Goal: Task Accomplishment & Management: Complete application form

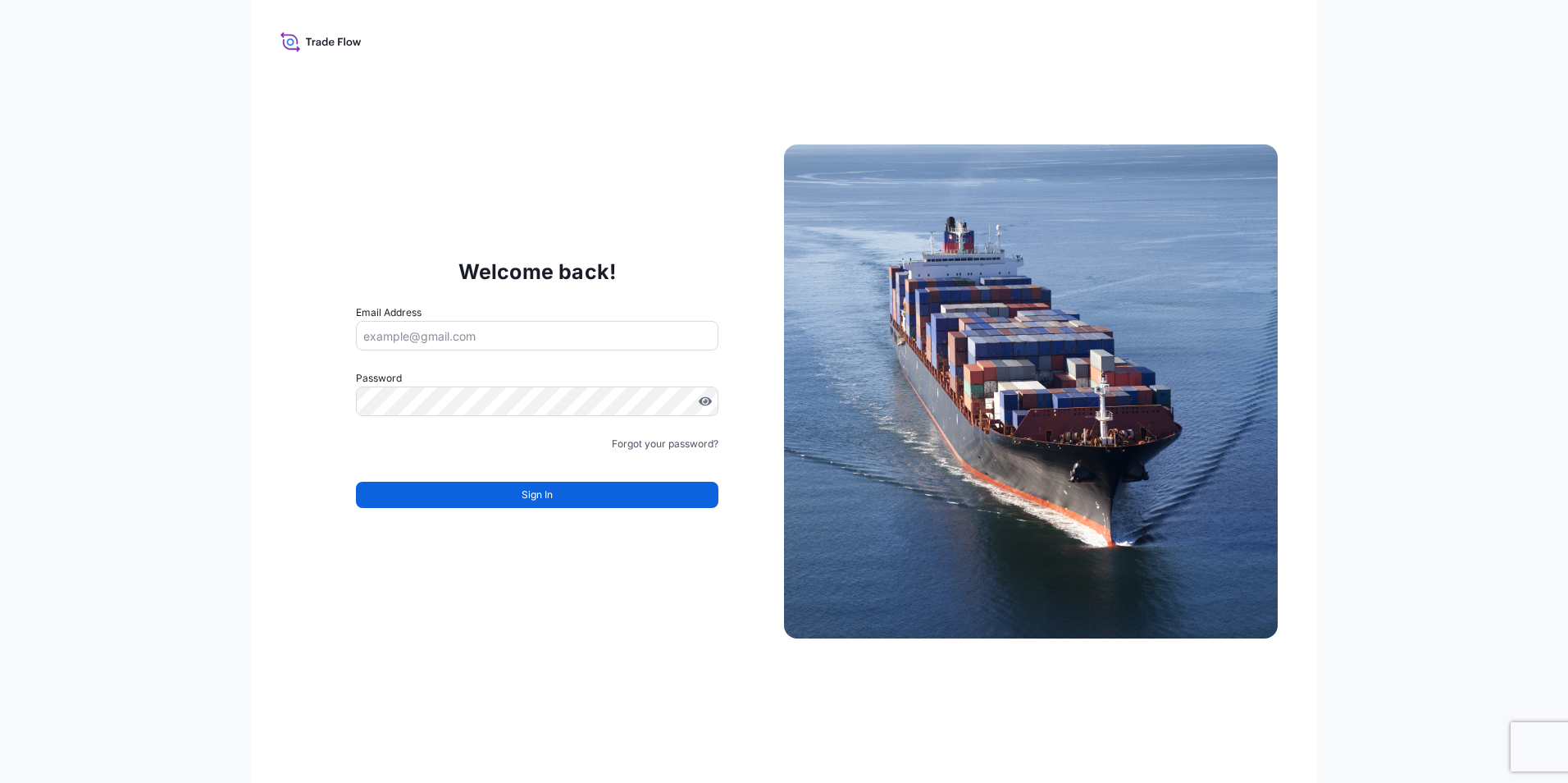
click at [162, 476] on div "Welcome back! Email Address Password Must include: Upper & lower case letters S…" at bounding box center [784, 391] width 1568 height 783
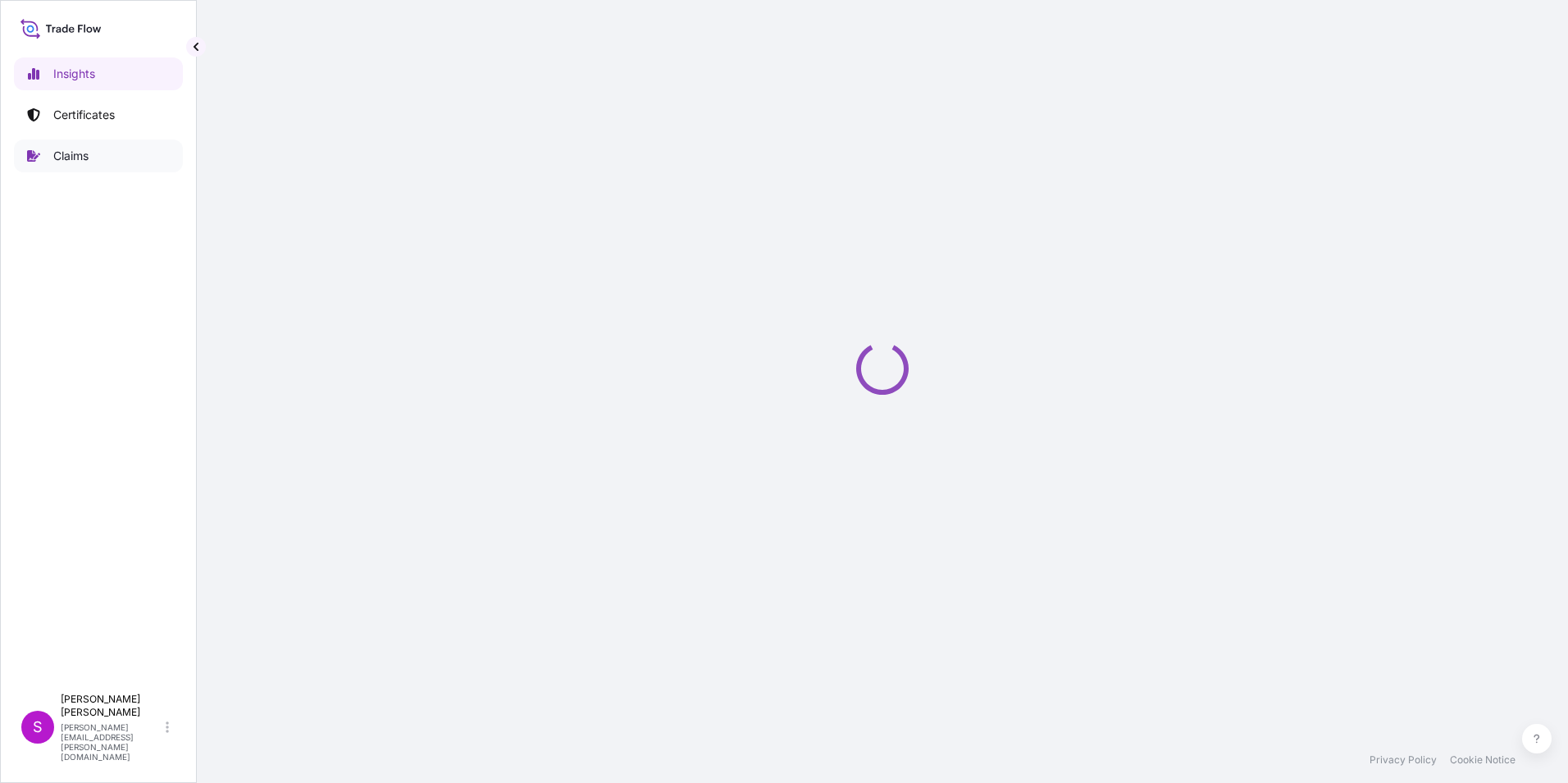
select select "2025"
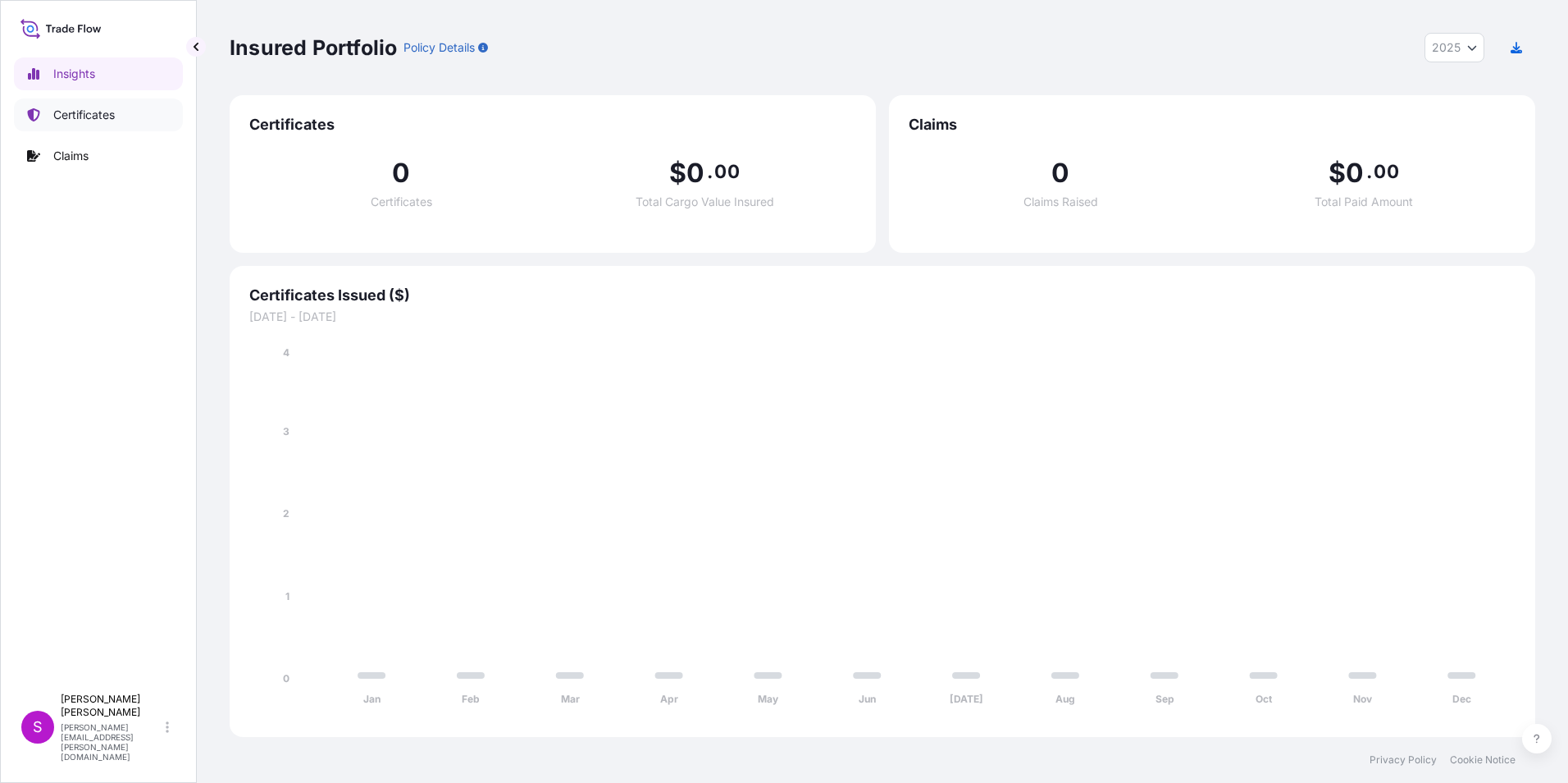
click at [77, 115] on p "Certificates" at bounding box center [84, 114] width 61 height 17
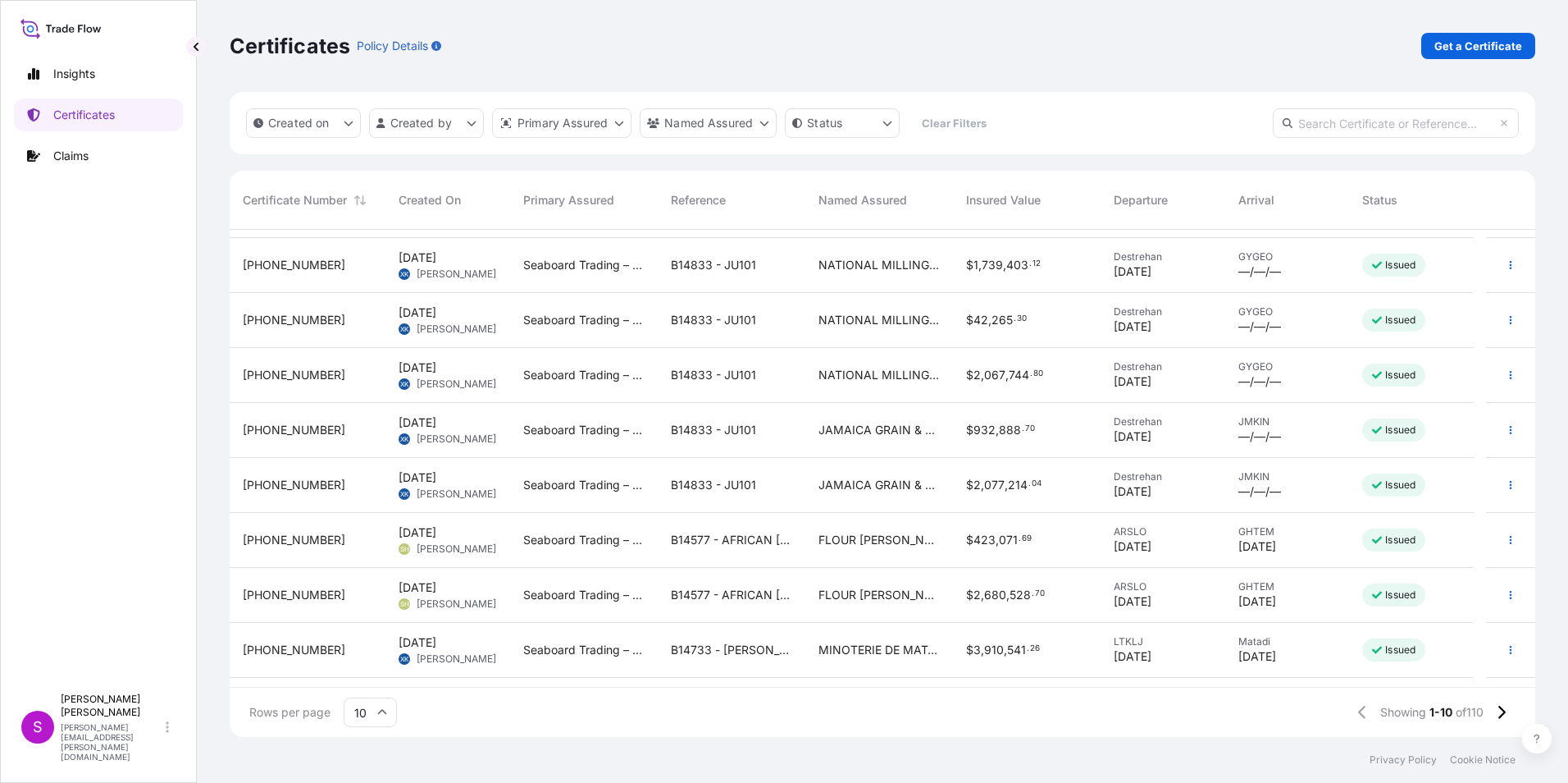
scroll to position [93, 0]
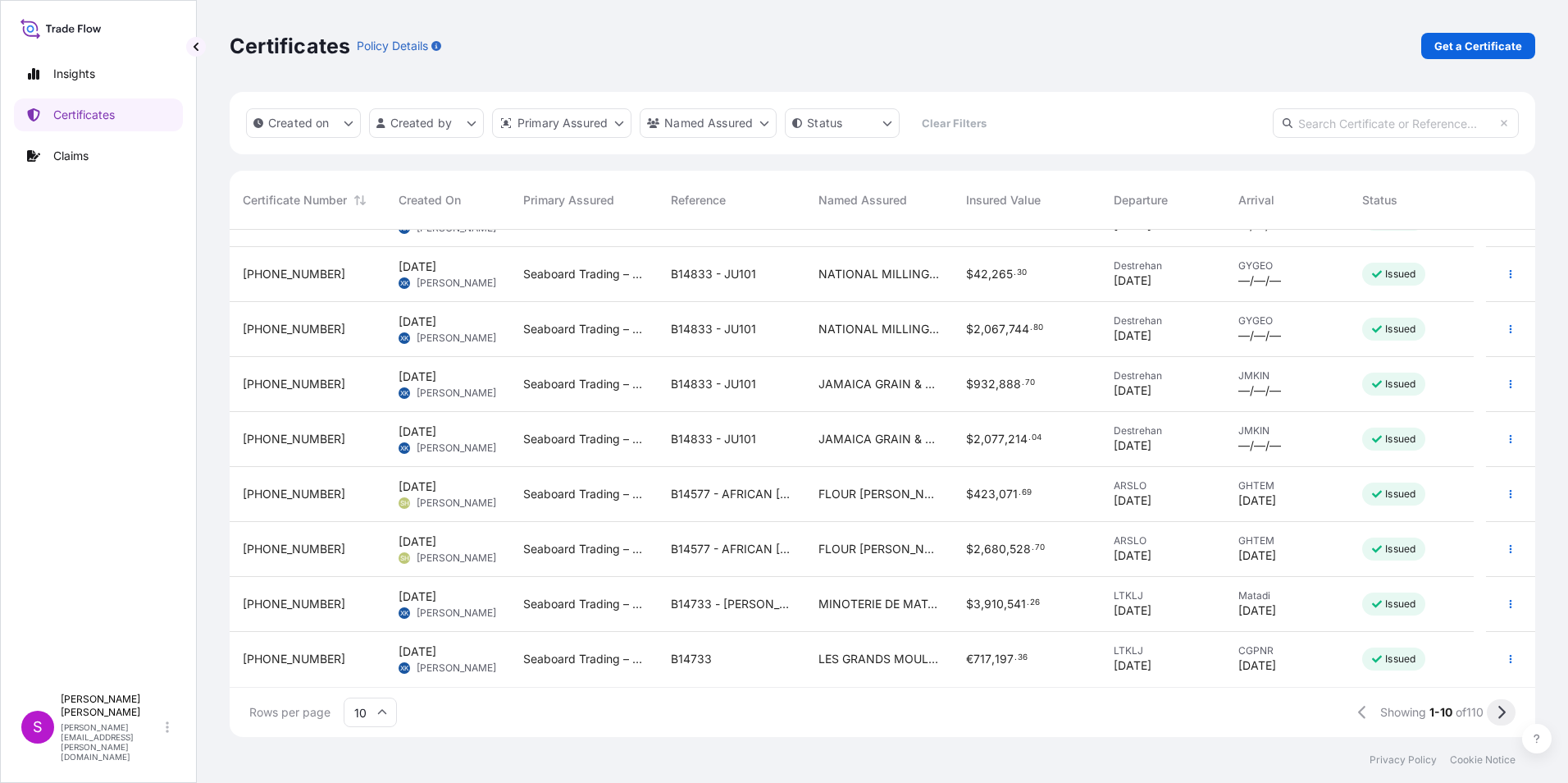
click at [1498, 712] on icon at bounding box center [1501, 712] width 9 height 15
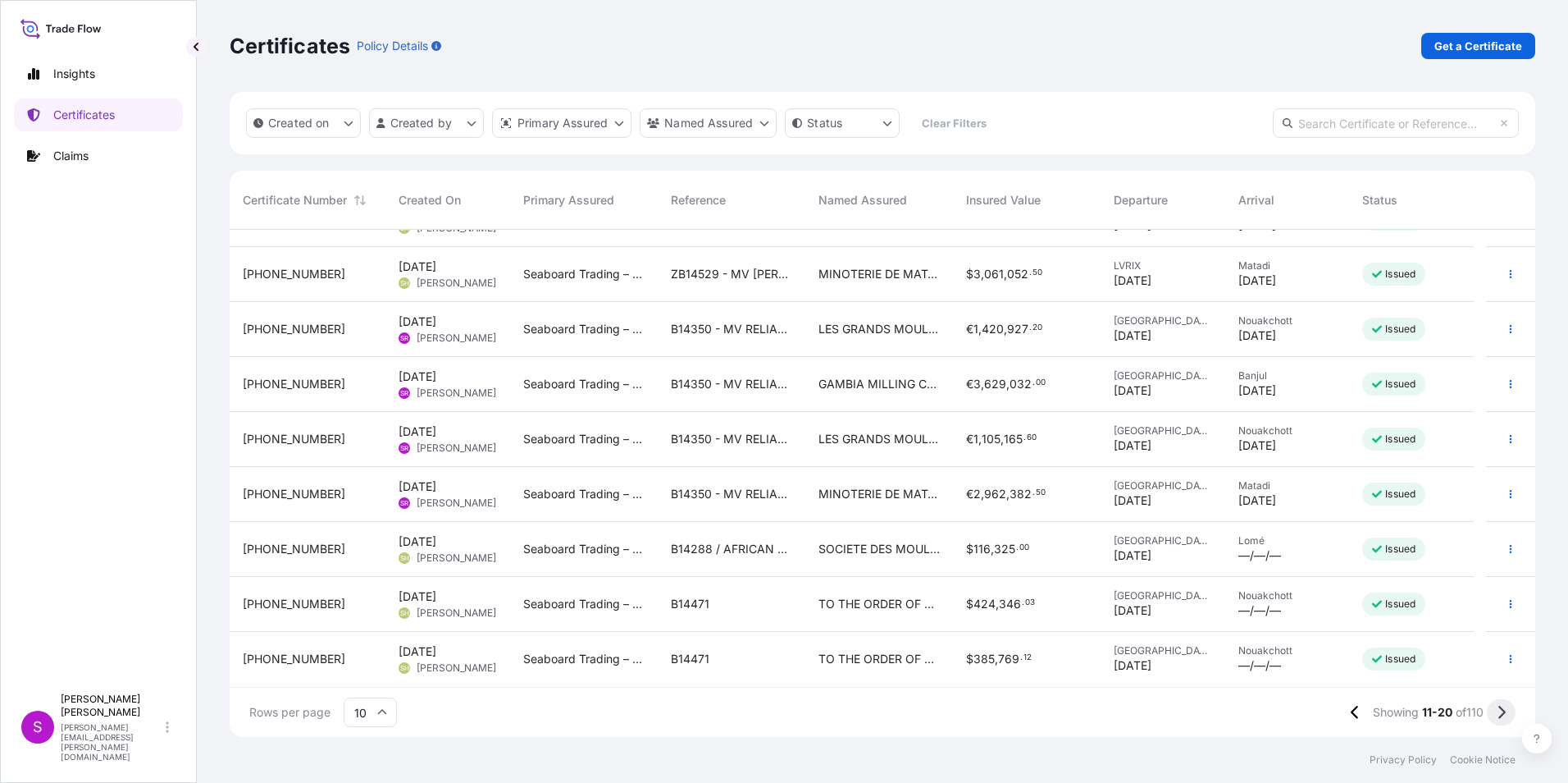
click at [1505, 710] on icon at bounding box center [1501, 712] width 9 height 15
click at [1501, 712] on icon at bounding box center [1501, 712] width 9 height 15
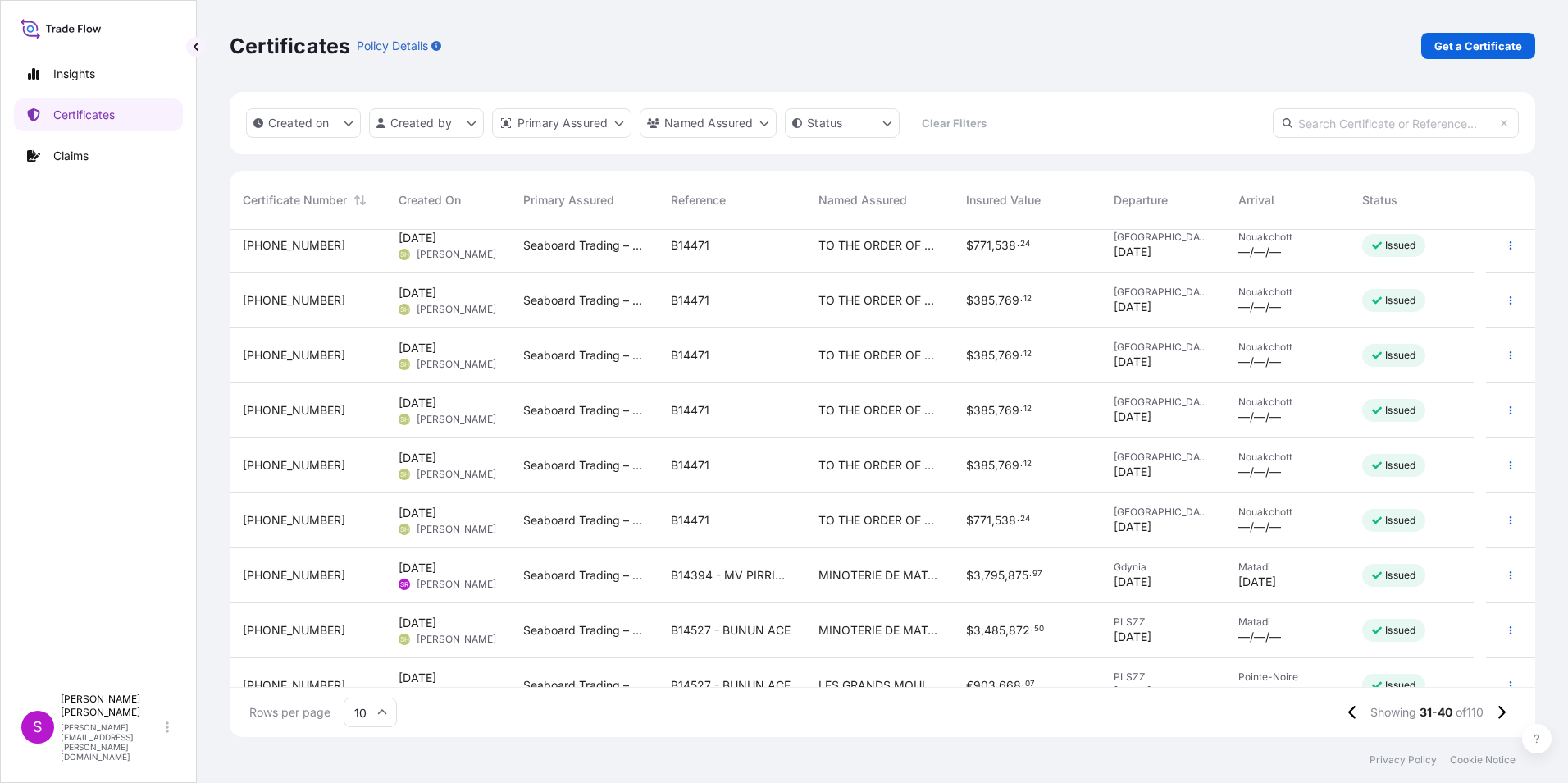
scroll to position [0, 0]
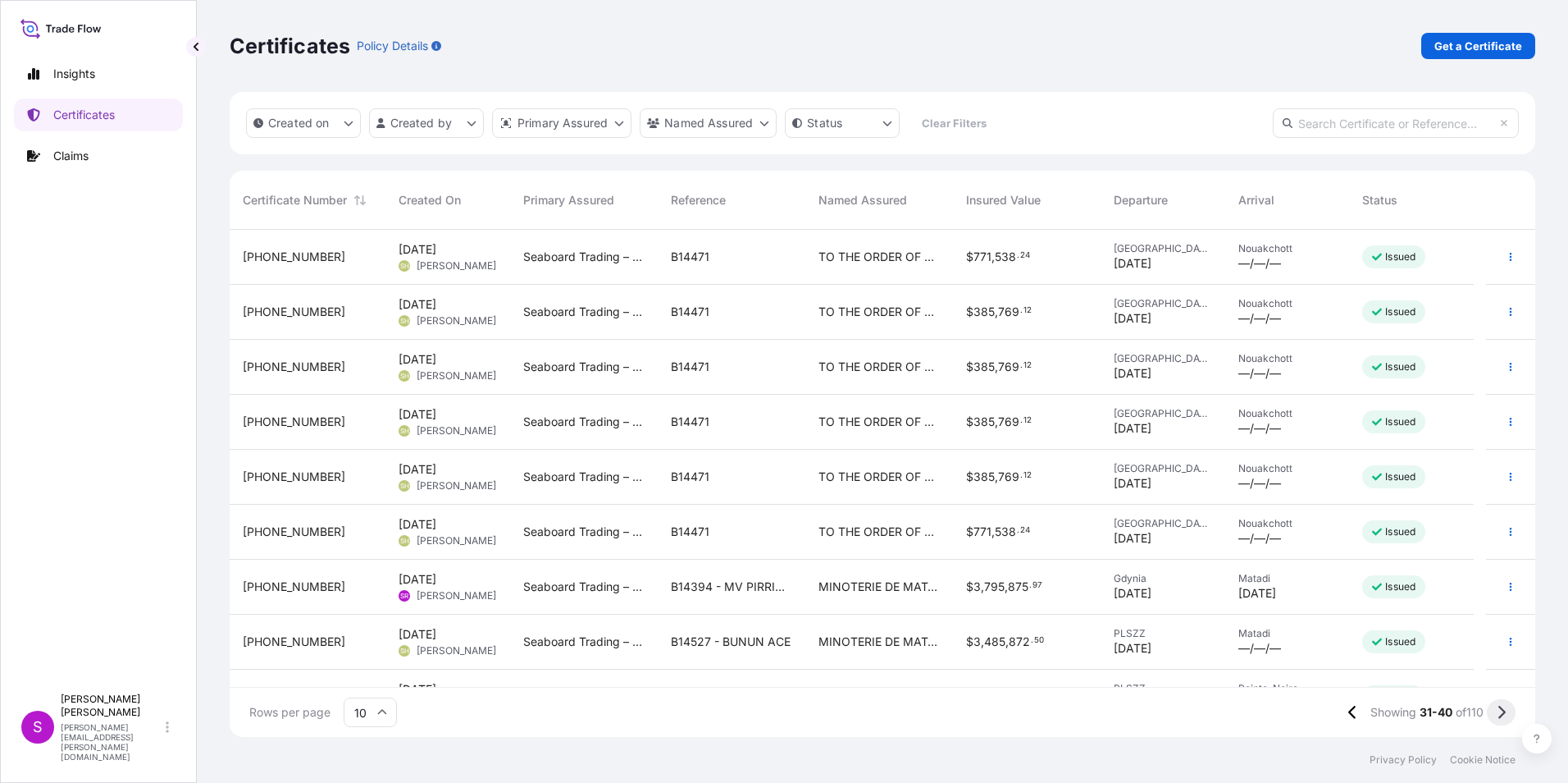
click at [1504, 708] on icon at bounding box center [1501, 712] width 9 height 15
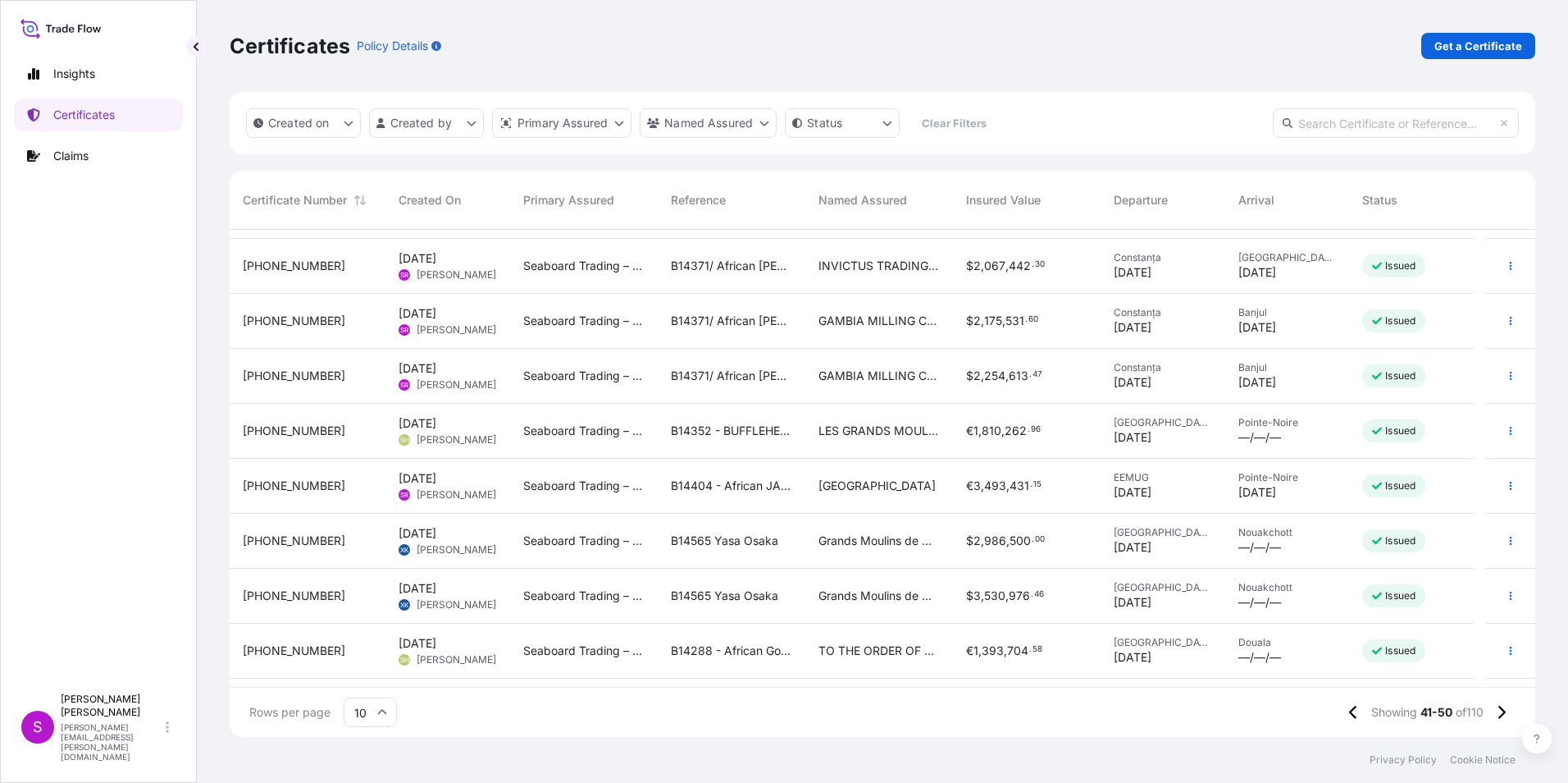
scroll to position [93, 0]
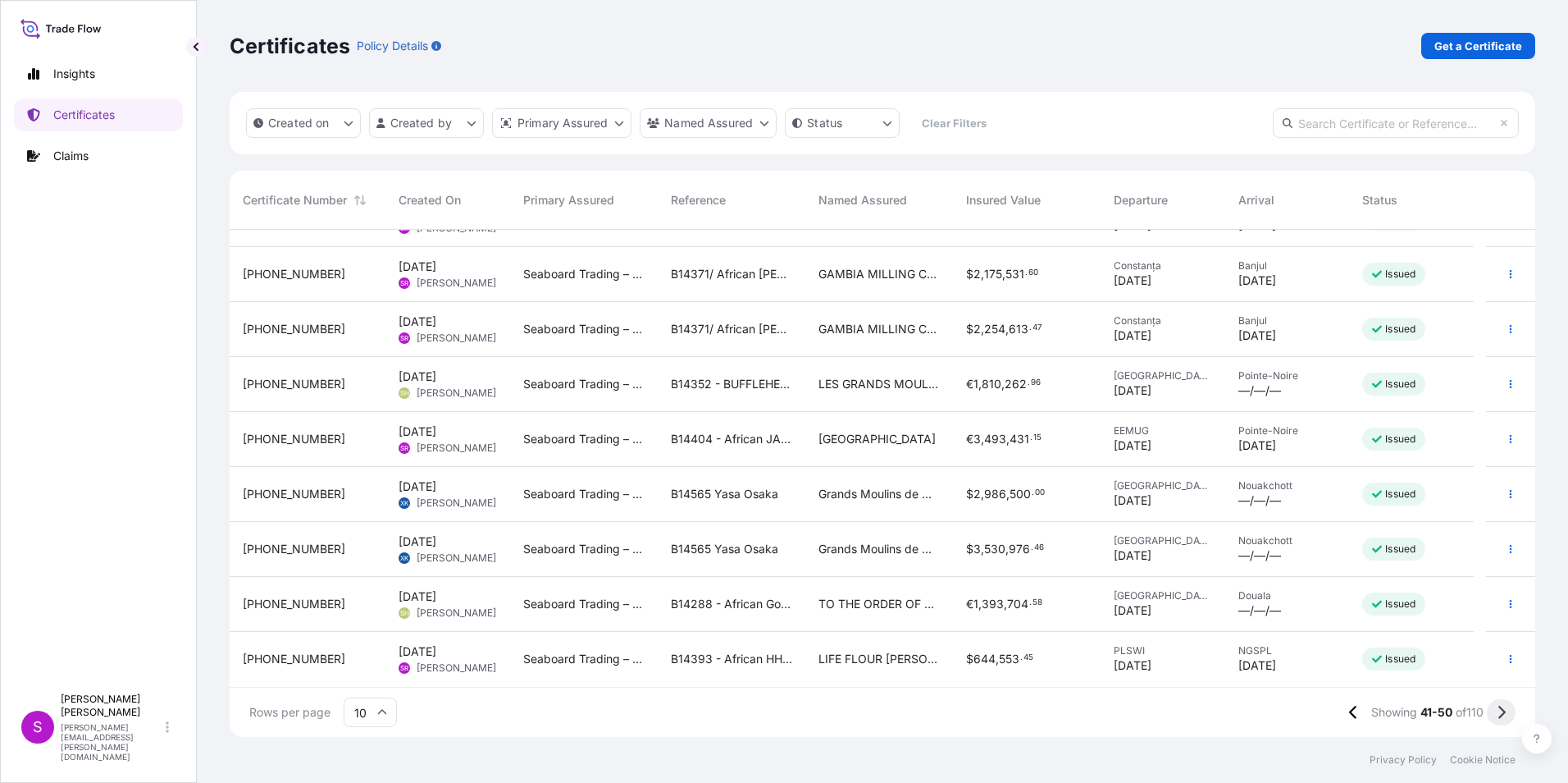
click at [1505, 707] on icon at bounding box center [1501, 712] width 9 height 15
click at [1506, 599] on icon "button" at bounding box center [1510, 604] width 10 height 10
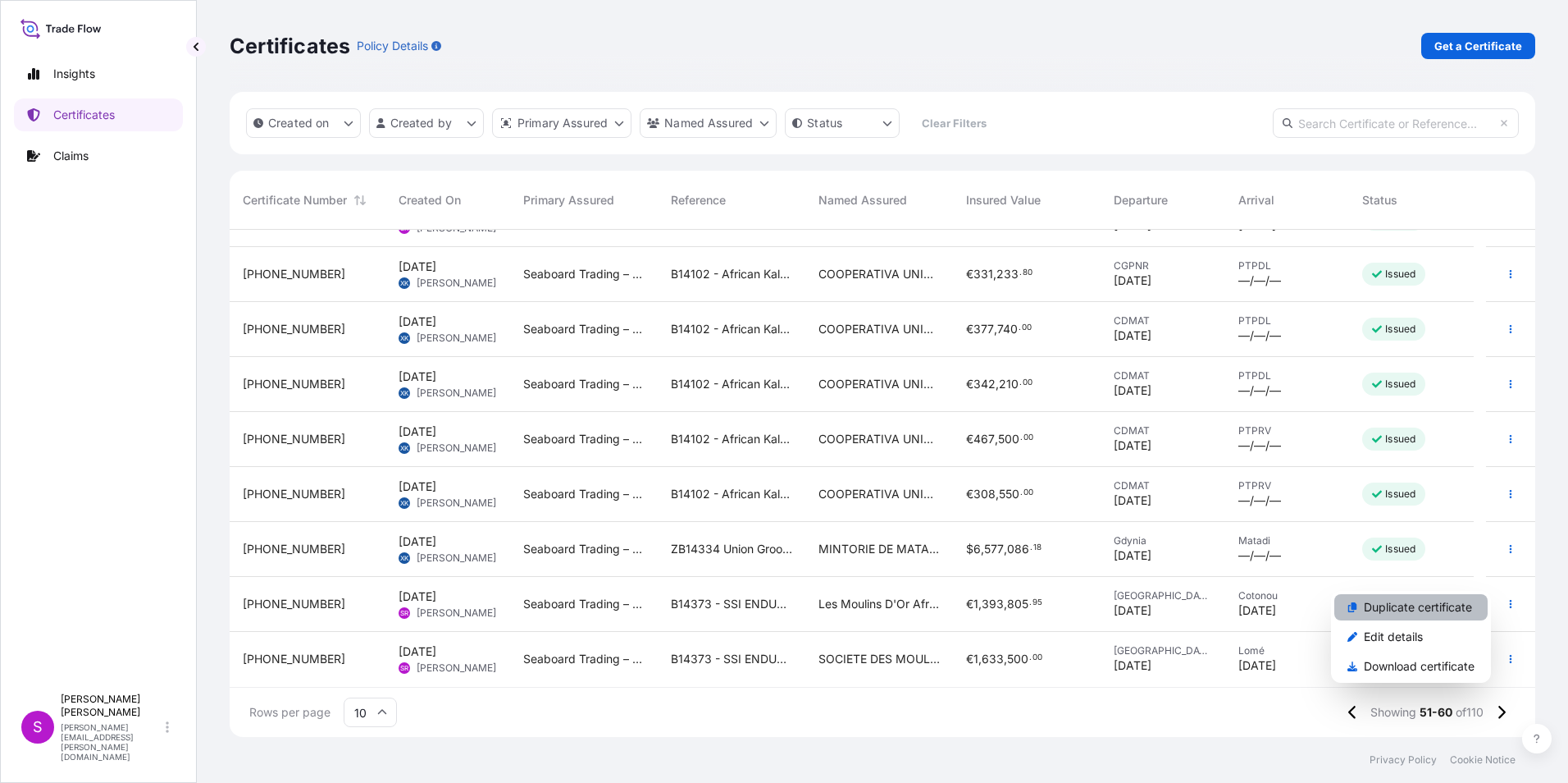
click at [1405, 594] on link "Duplicate certificate" at bounding box center [1411, 607] width 154 height 26
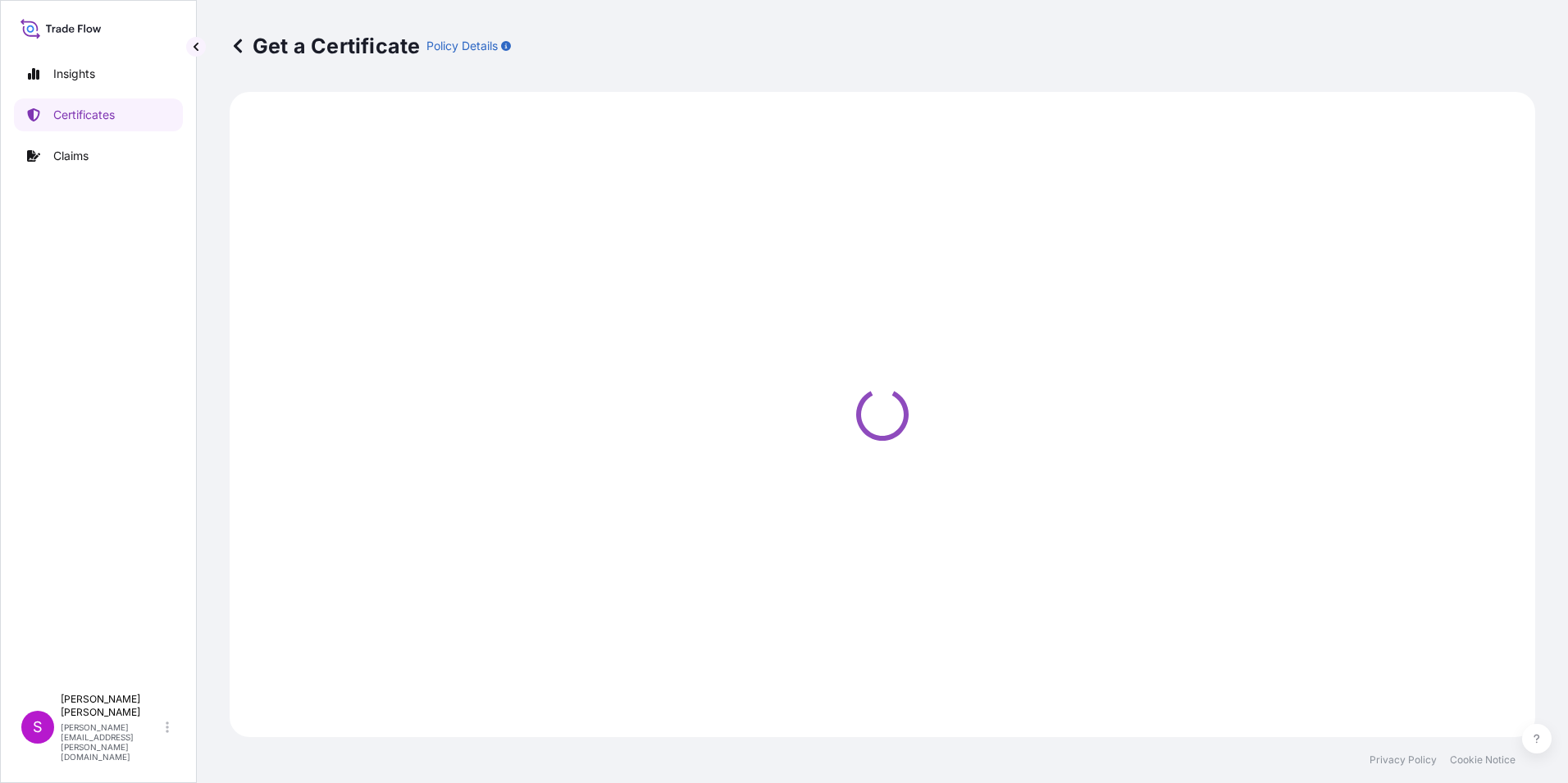
select select "Road / [GEOGRAPHIC_DATA]"
select select "Ocean Vessel"
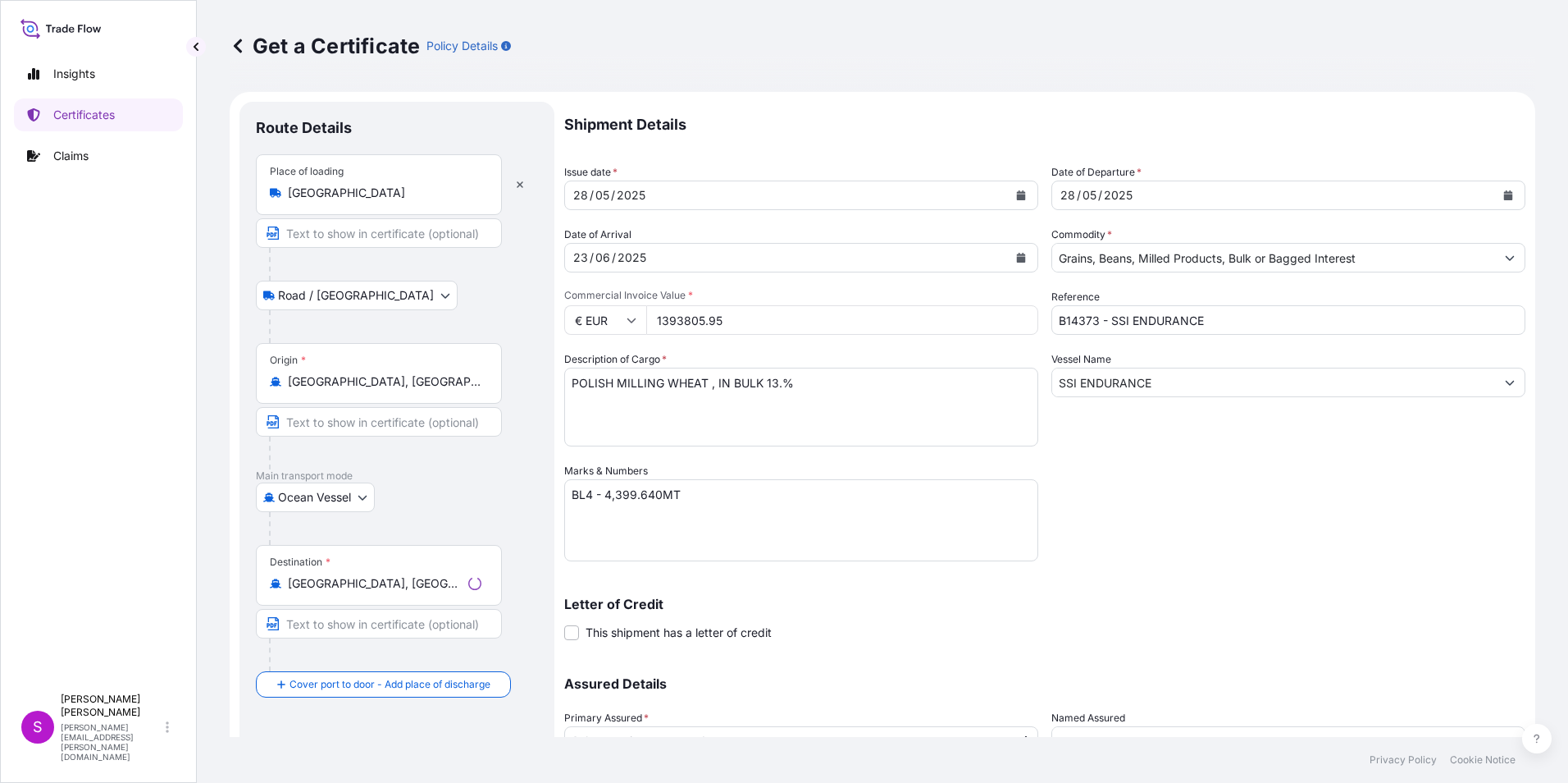
select select "31640"
click at [743, 322] on input "1393805.95" at bounding box center [842, 320] width 392 height 30
click at [577, 195] on div "28" at bounding box center [581, 195] width 18 height 19
click at [1019, 190] on button "Calendar" at bounding box center [1021, 195] width 26 height 26
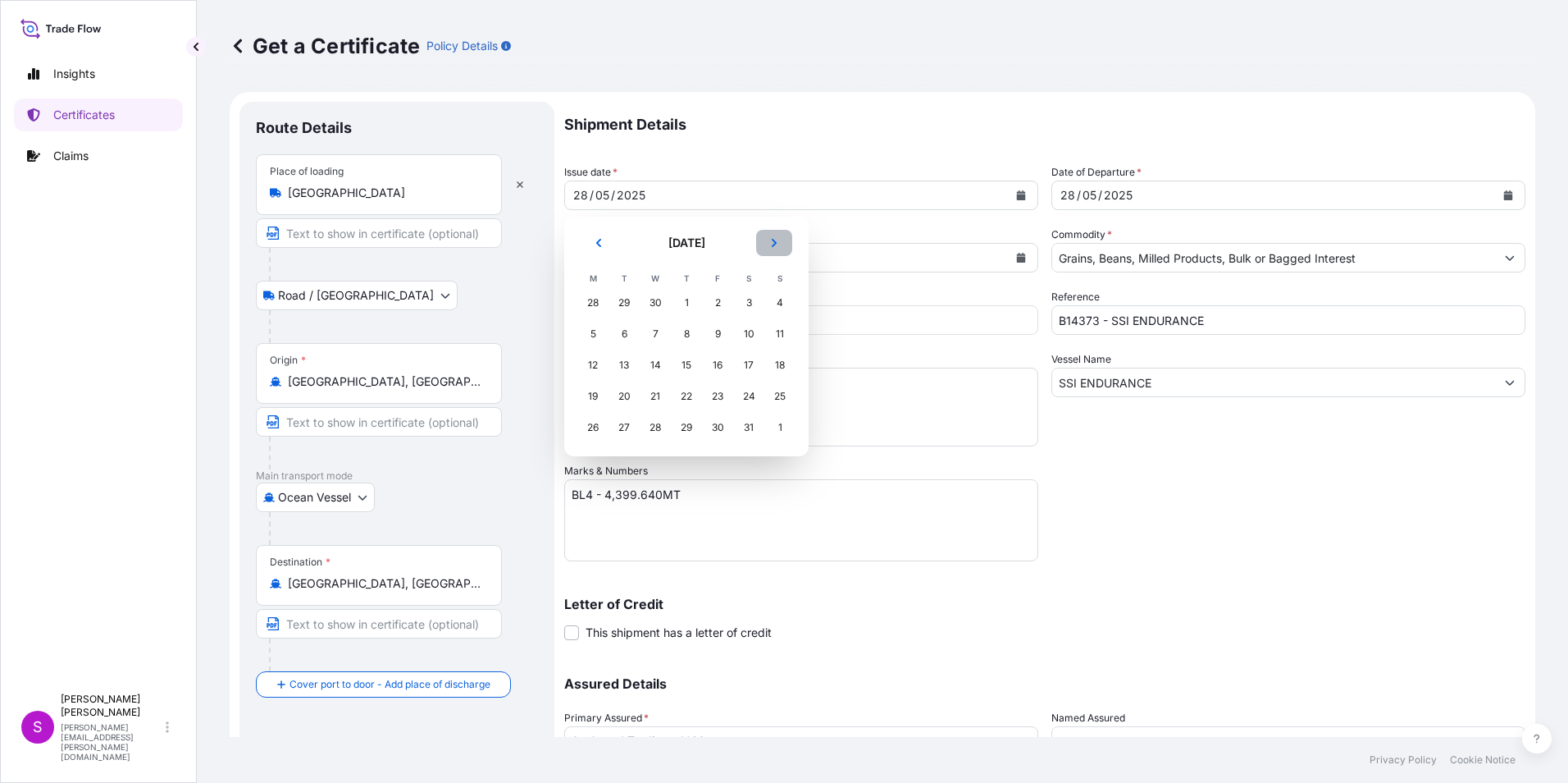
click at [773, 239] on icon "Next" at bounding box center [775, 243] width 5 height 8
click at [747, 389] on div "23" at bounding box center [749, 396] width 30 height 30
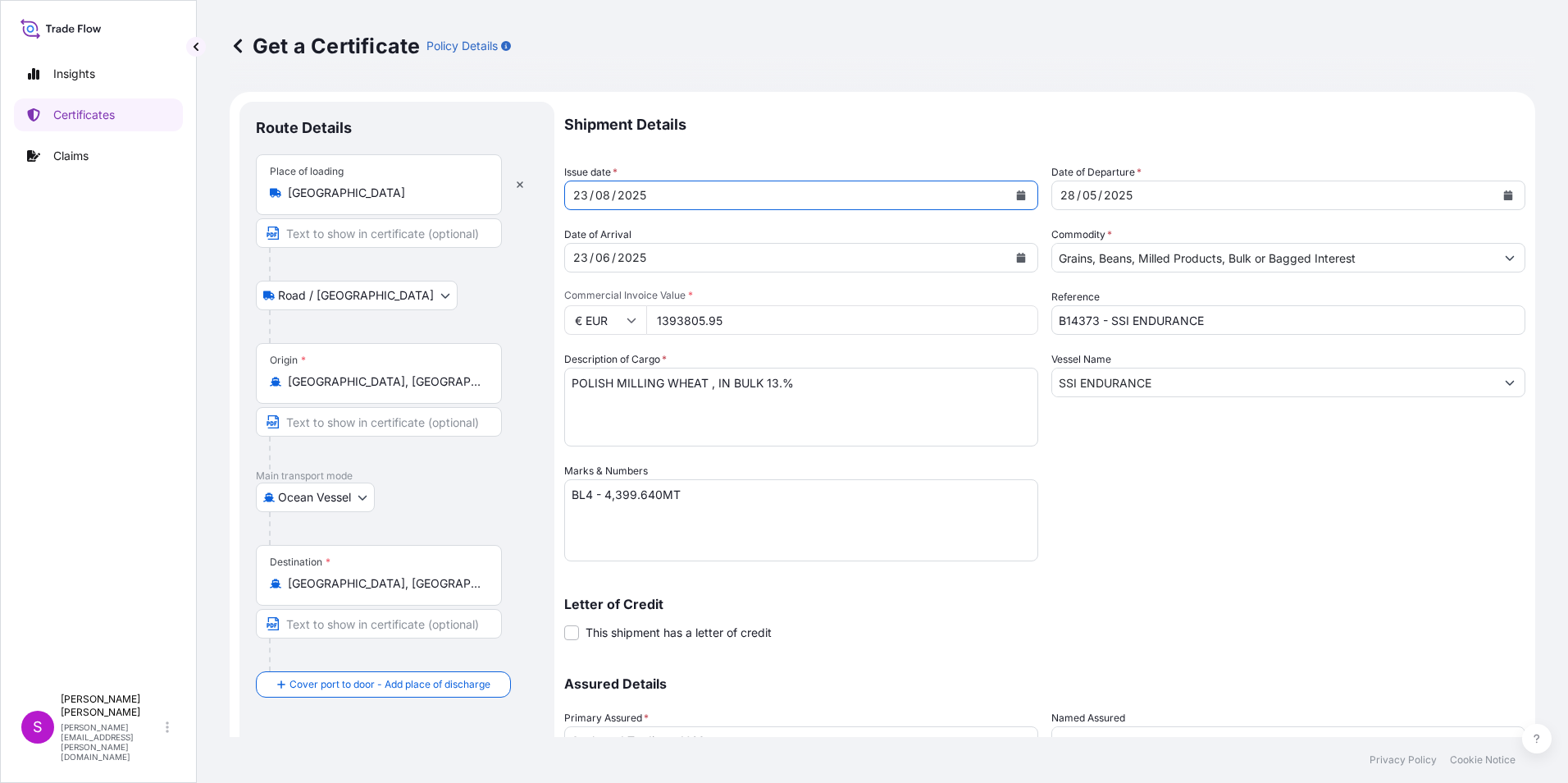
click at [1498, 185] on button "Calendar" at bounding box center [1508, 195] width 26 height 26
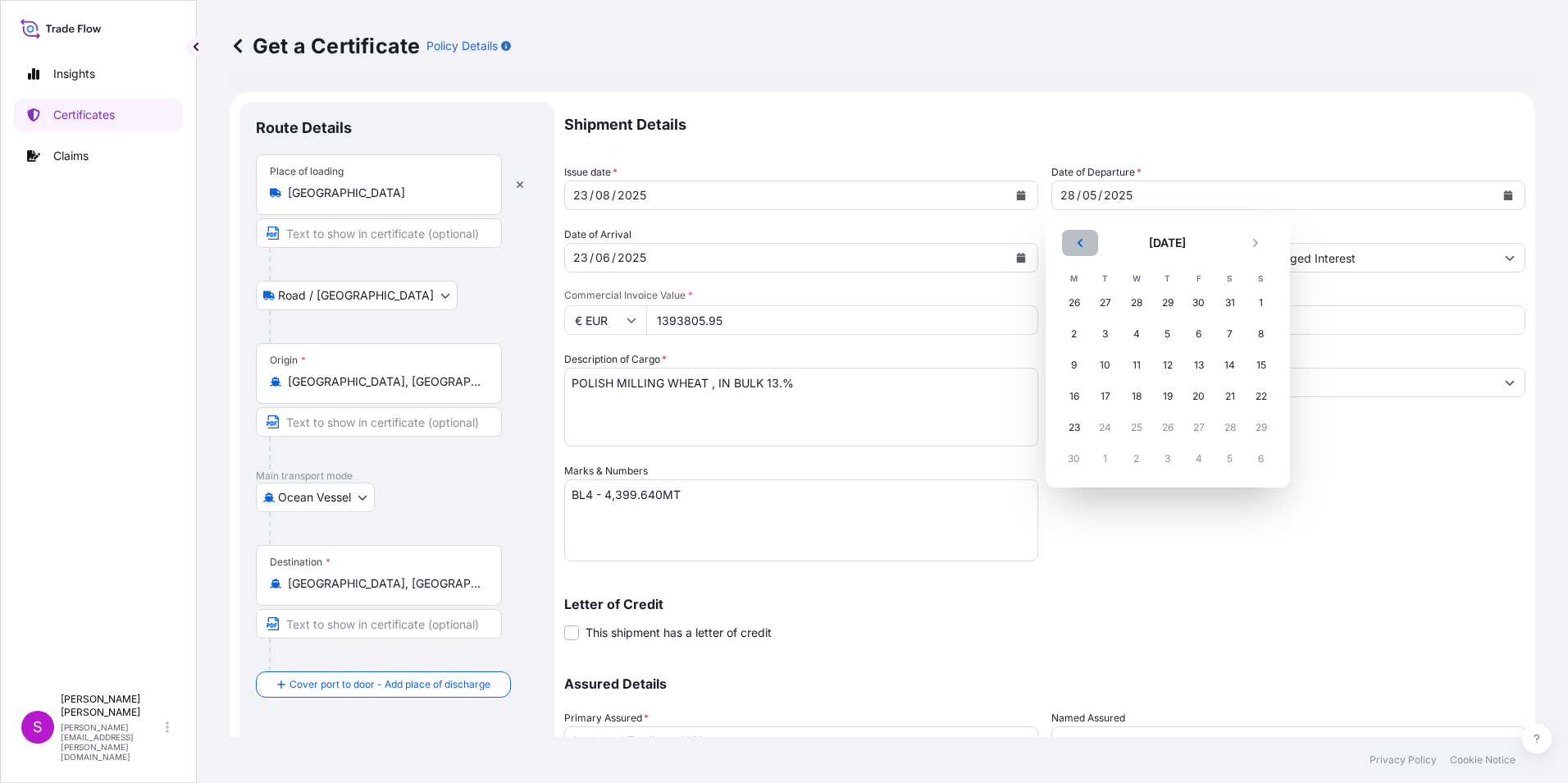
click at [1073, 236] on button "Previous" at bounding box center [1080, 243] width 36 height 26
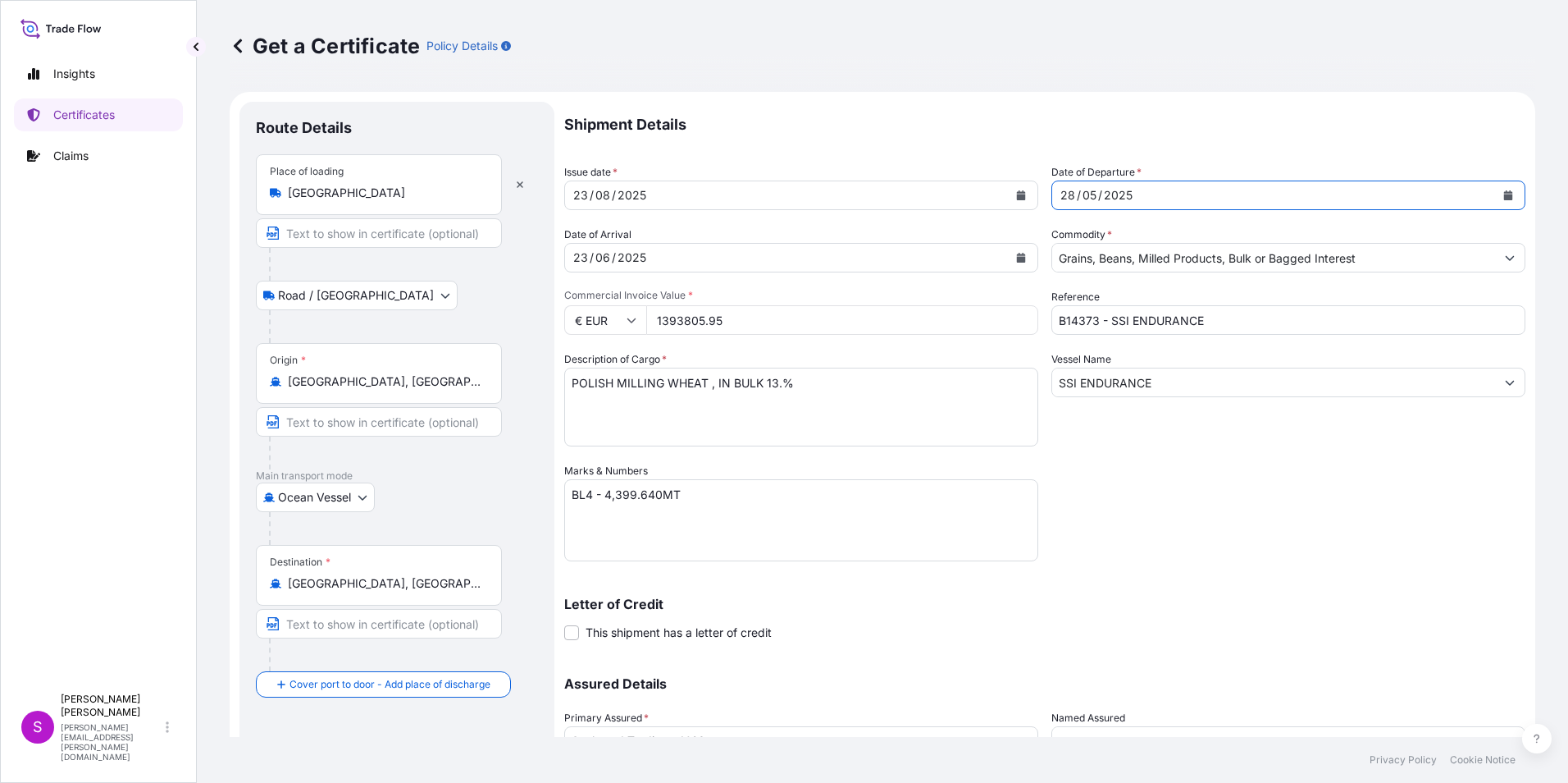
click at [1498, 189] on button "Calendar" at bounding box center [1508, 195] width 26 height 26
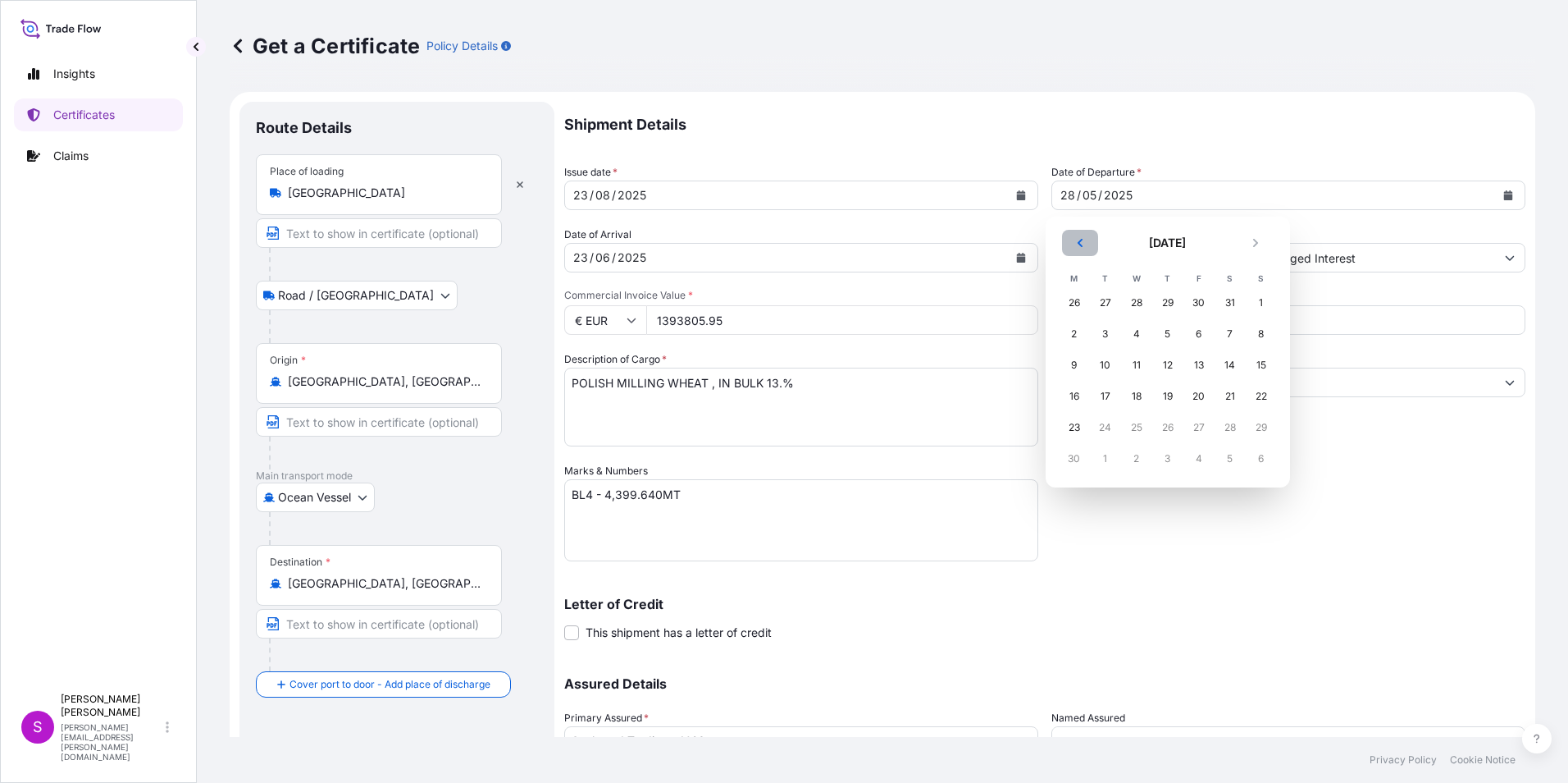
click at [1088, 246] on button "Previous" at bounding box center [1080, 243] width 36 height 26
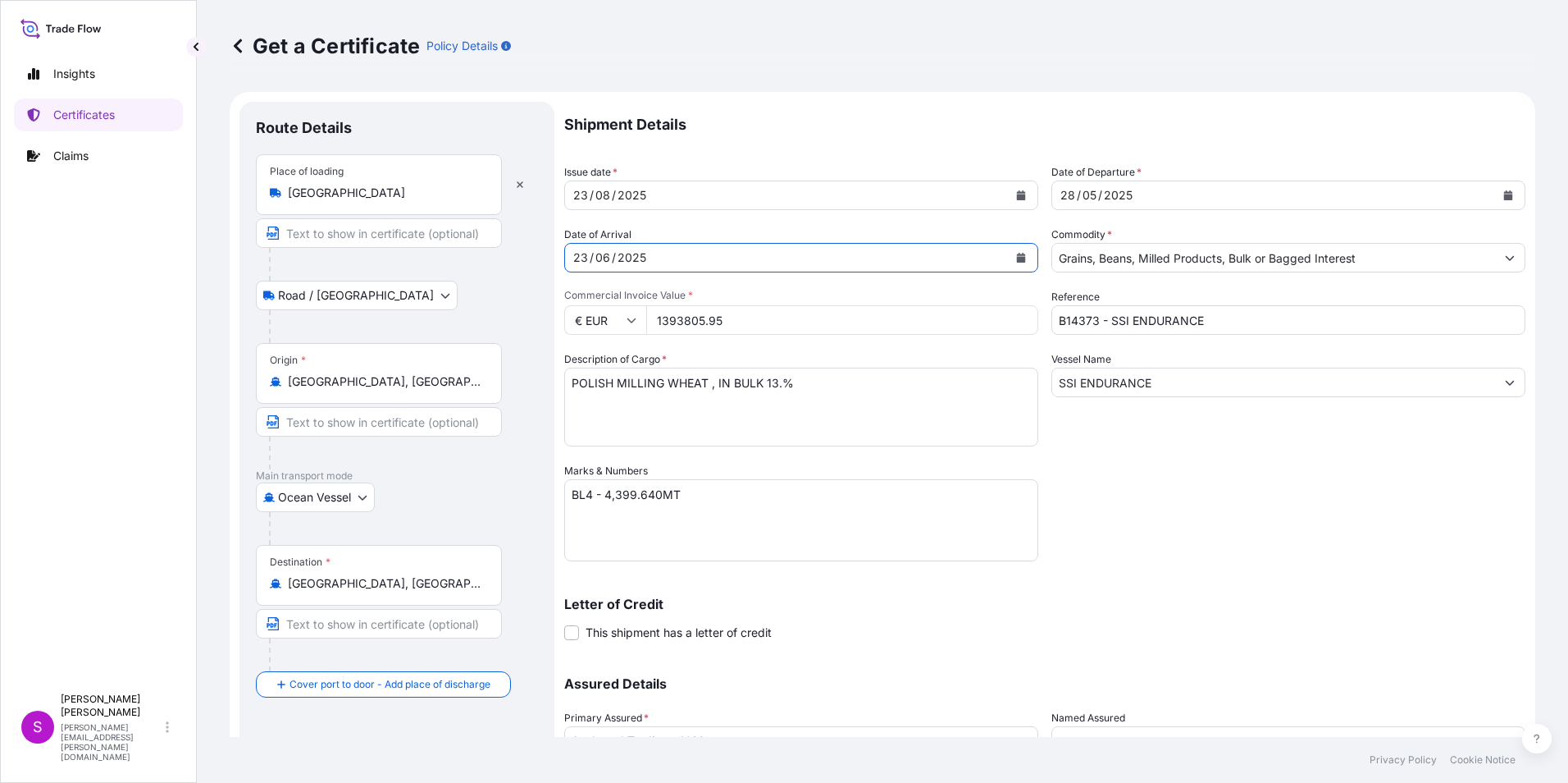
click at [730, 259] on div "[DATE]" at bounding box center [786, 257] width 443 height 30
click at [1017, 257] on icon "Calendar" at bounding box center [1022, 257] width 9 height 10
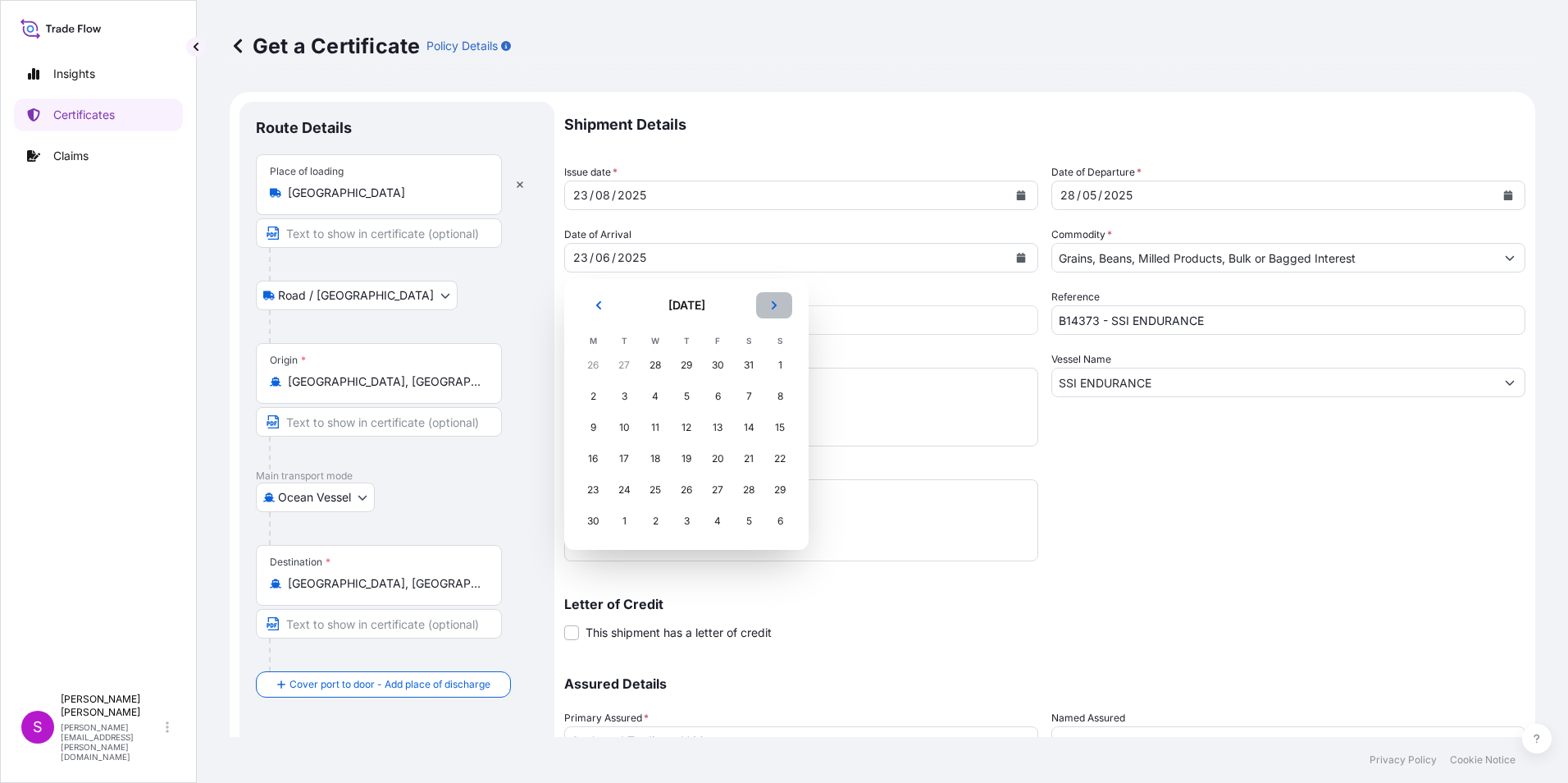
click at [779, 300] on button "Next" at bounding box center [774, 305] width 36 height 26
click at [603, 301] on button "Previous" at bounding box center [598, 305] width 36 height 26
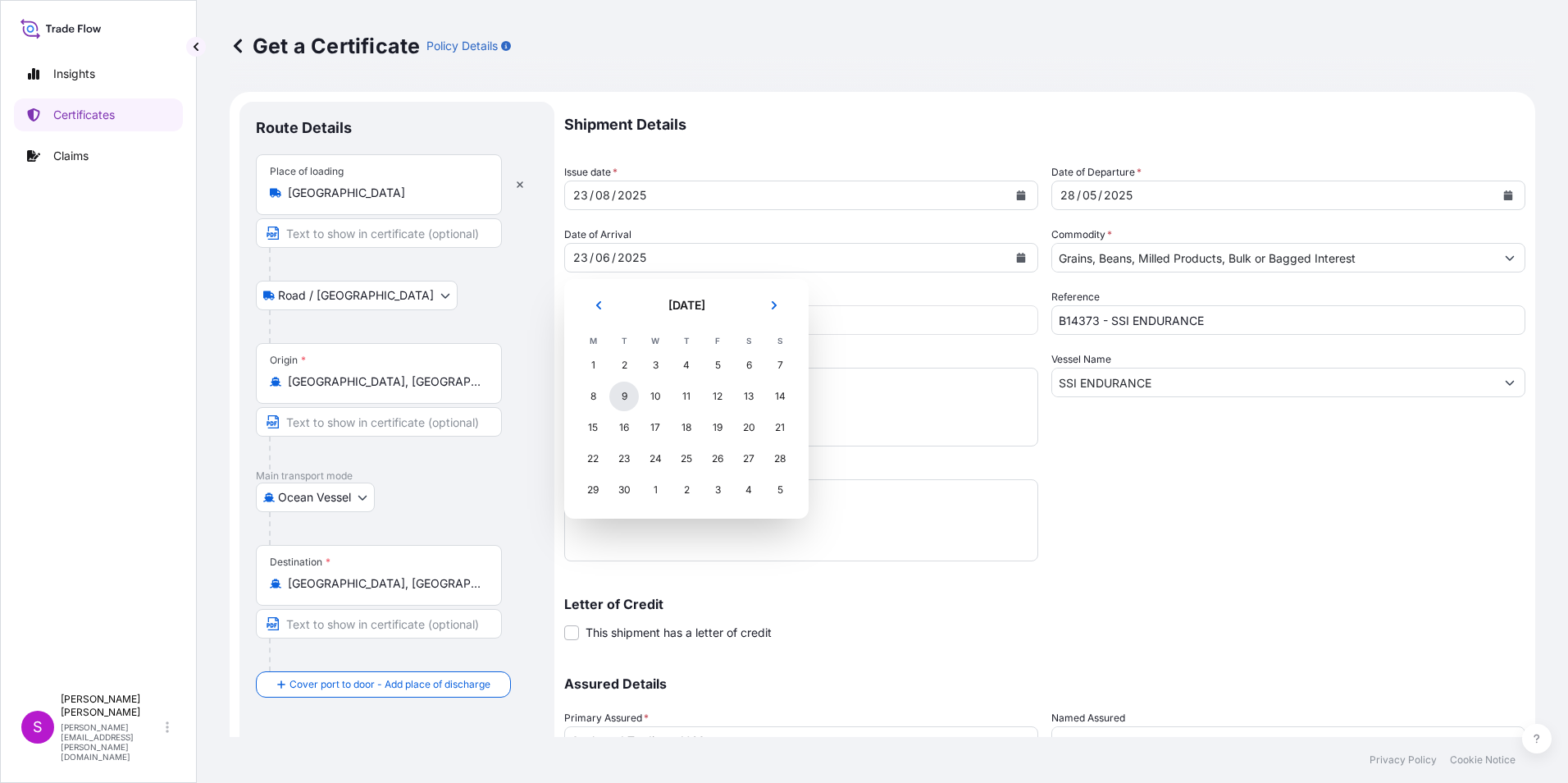
click at [635, 395] on div "9" at bounding box center [625, 396] width 30 height 30
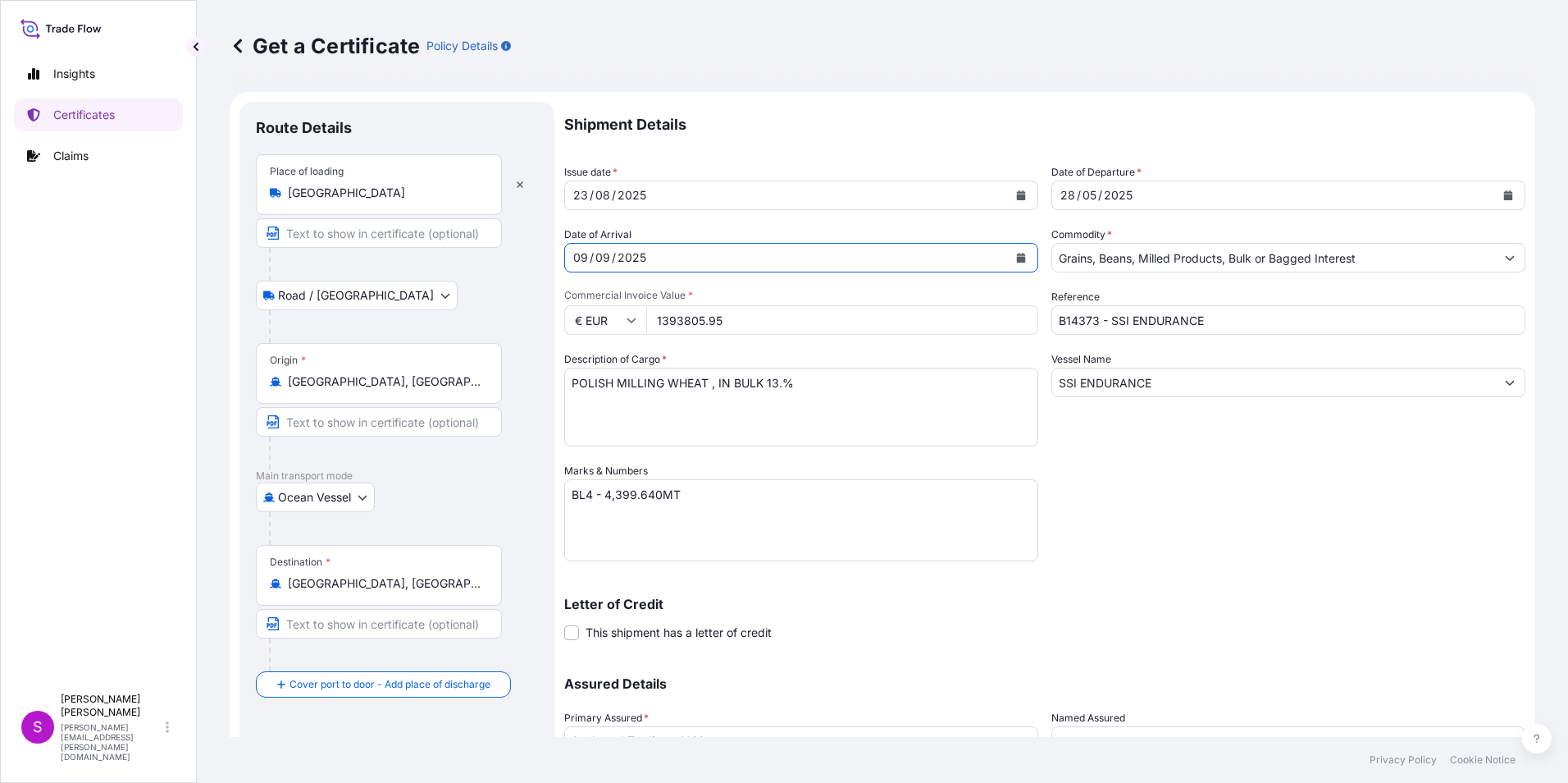
click at [1504, 196] on icon "Calendar" at bounding box center [1508, 195] width 9 height 10
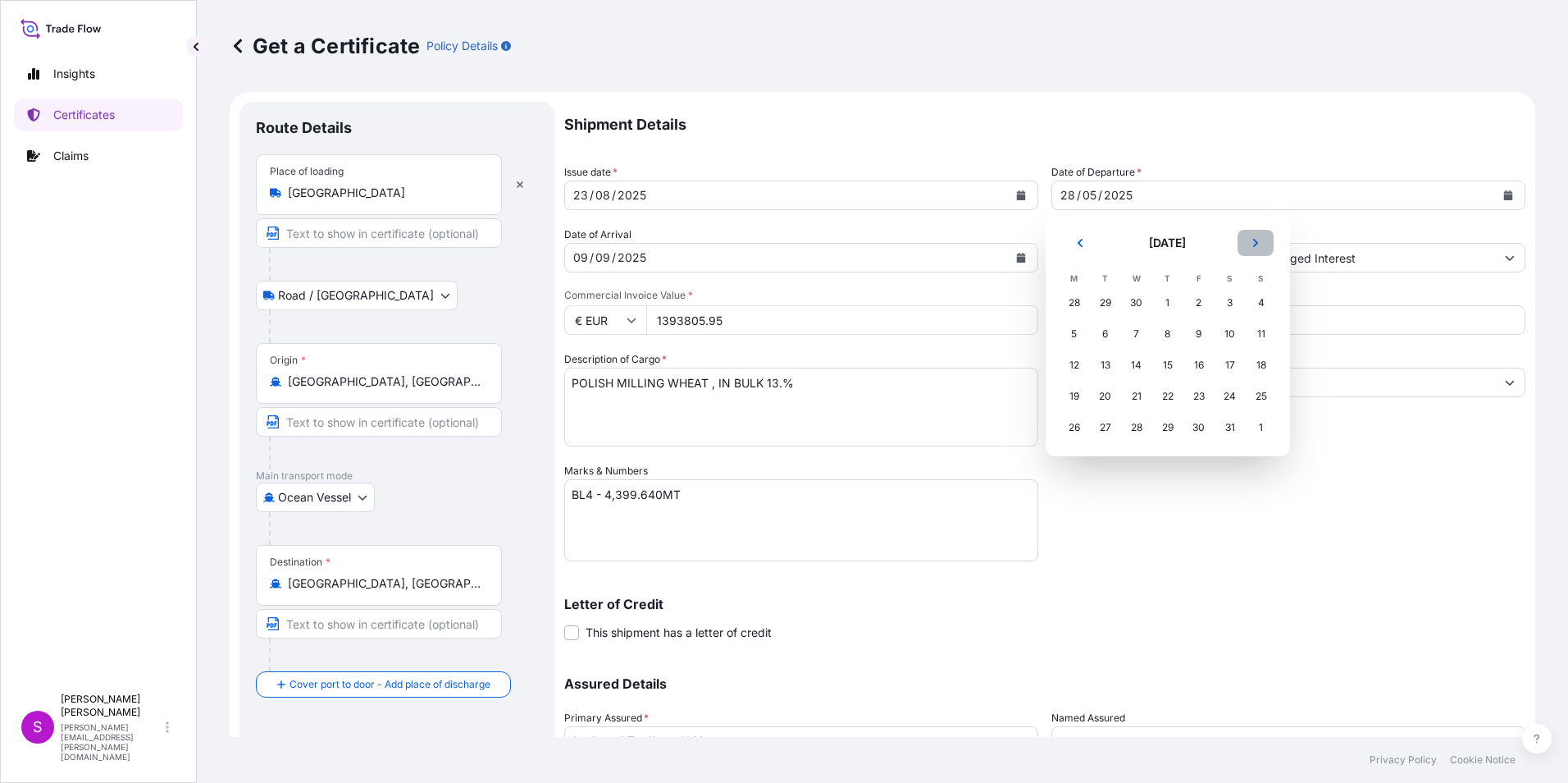
click at [1259, 241] on icon "Next" at bounding box center [1255, 243] width 10 height 10
click at [1226, 388] on div "23" at bounding box center [1231, 396] width 30 height 30
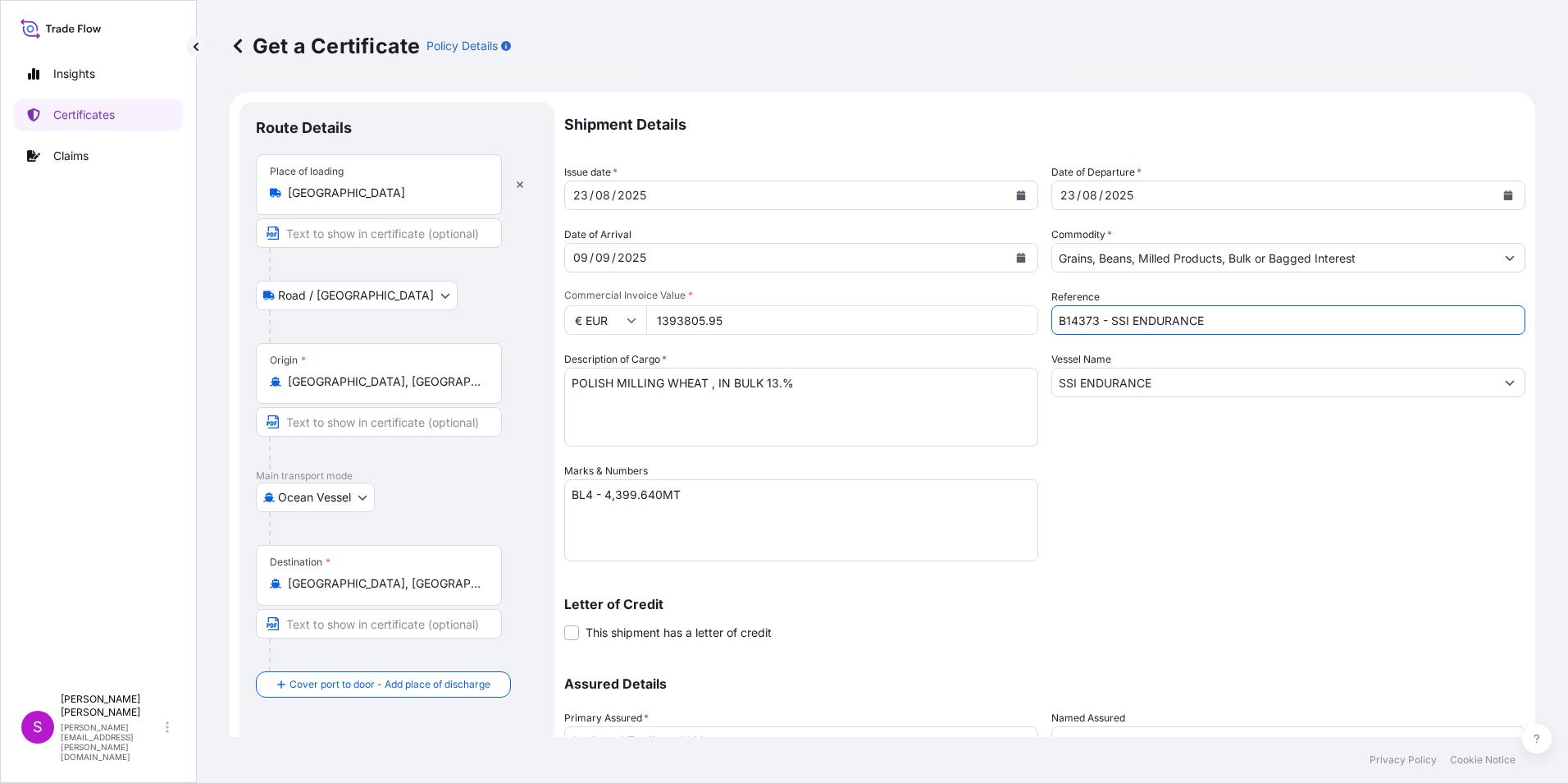
click at [1052, 320] on input "B14373 - SSI ENDURANCE" at bounding box center [1289, 320] width 474 height 30
drag, startPoint x: 1307, startPoint y: 323, endPoint x: 1168, endPoint y: 315, distance: 139.2
click at [1168, 315] on input "B14418 - [PERSON_NAME] B14373 - SSI ENDURANCE" at bounding box center [1289, 320] width 474 height 30
type input "B14418 - [PERSON_NAME]"
drag, startPoint x: 1174, startPoint y: 383, endPoint x: 978, endPoint y: 376, distance: 196.1
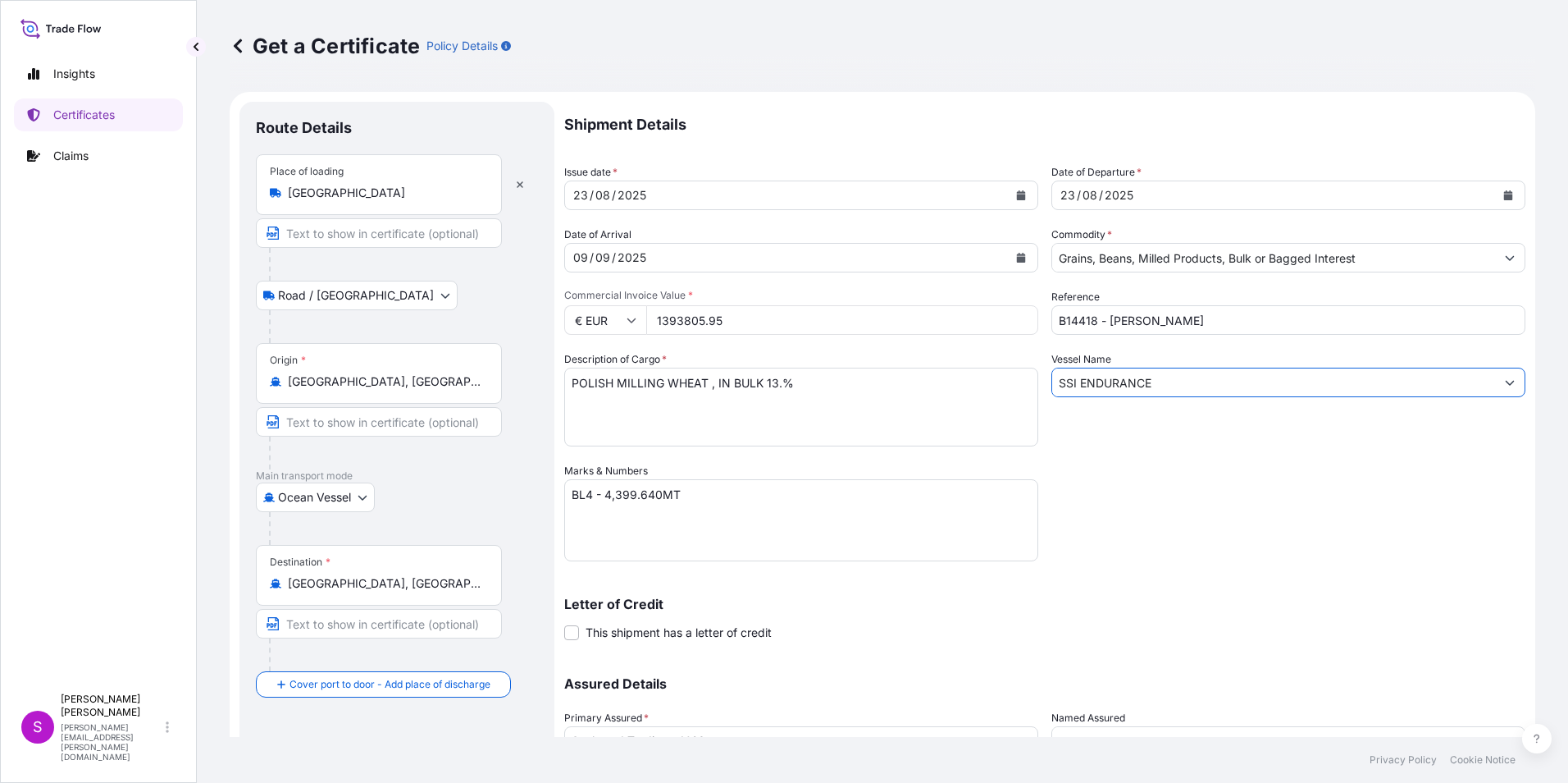
click at [980, 376] on div "Shipment Details Issue date * [DATE] Date of Departure * [DATE] Date of Arrival…" at bounding box center [1044, 461] width 961 height 720
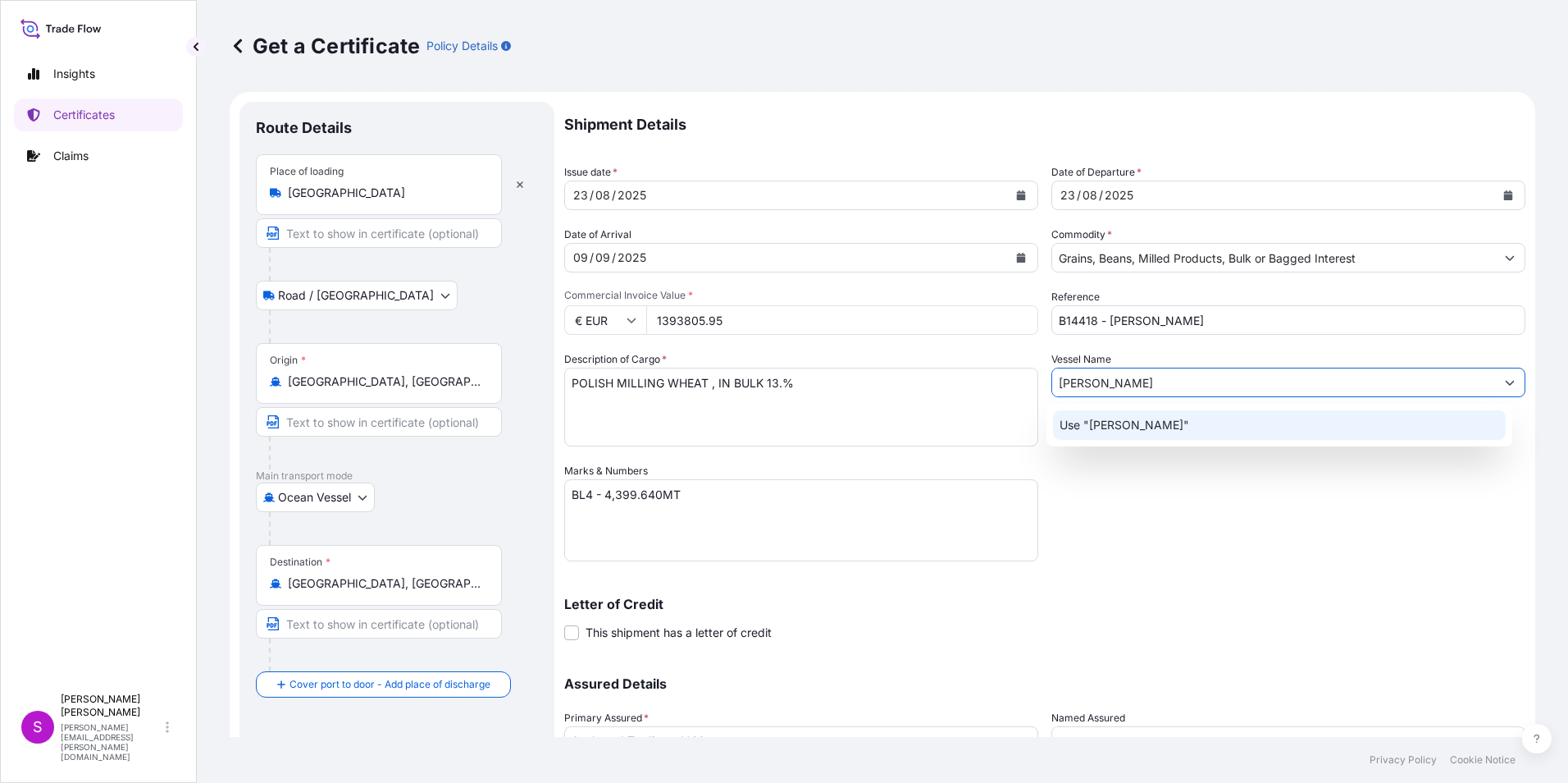
type input "[PERSON_NAME]"
drag, startPoint x: 1269, startPoint y: 477, endPoint x: 1307, endPoint y: 513, distance: 52.3
click at [1272, 452] on div "Shipment Details Issue date * [DATE] Date of Departure * [DATE] Date of Arrival…" at bounding box center [1044, 461] width 961 height 720
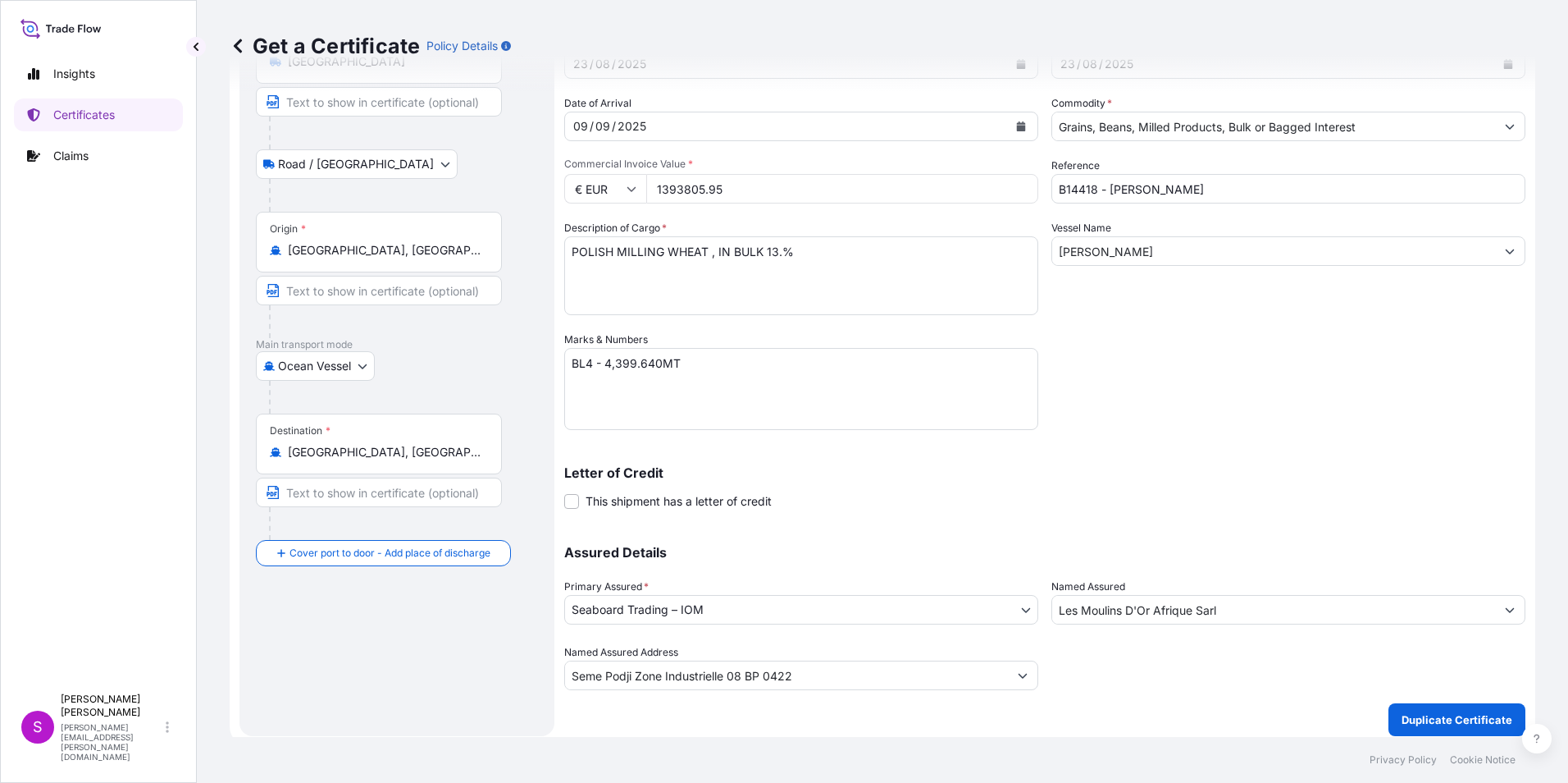
scroll to position [141, 0]
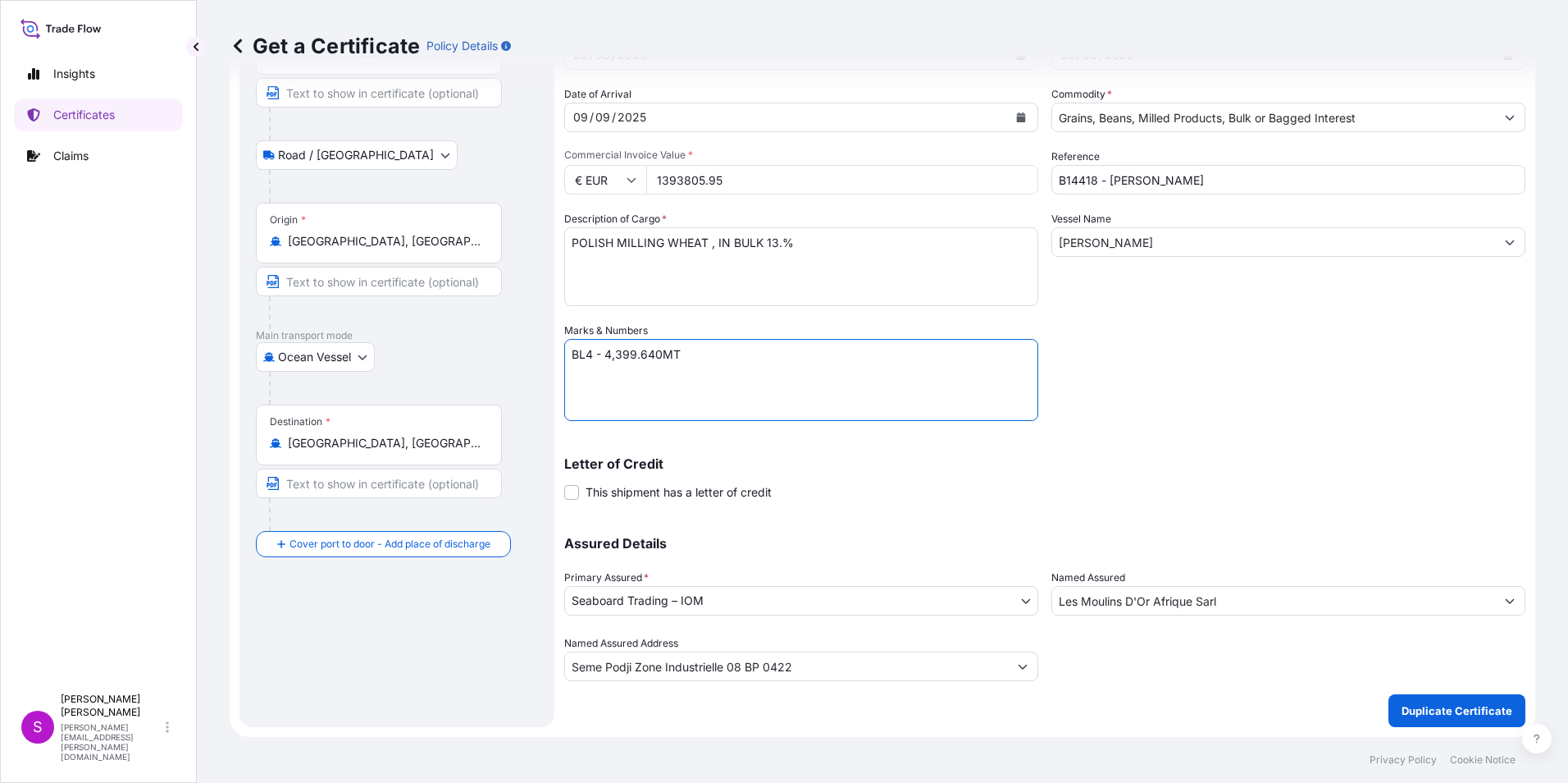
click at [594, 357] on textarea "BL4 - 4,399.640MT" at bounding box center [801, 380] width 474 height 82
click at [609, 349] on textarea "BL4 - 4,399.640MT" at bounding box center [801, 380] width 474 height 82
click at [603, 352] on textarea "BL4 - 4,399.640MT" at bounding box center [801, 380] width 474 height 82
click at [612, 357] on textarea "BL4 - 4,399.640MT" at bounding box center [801, 380] width 474 height 82
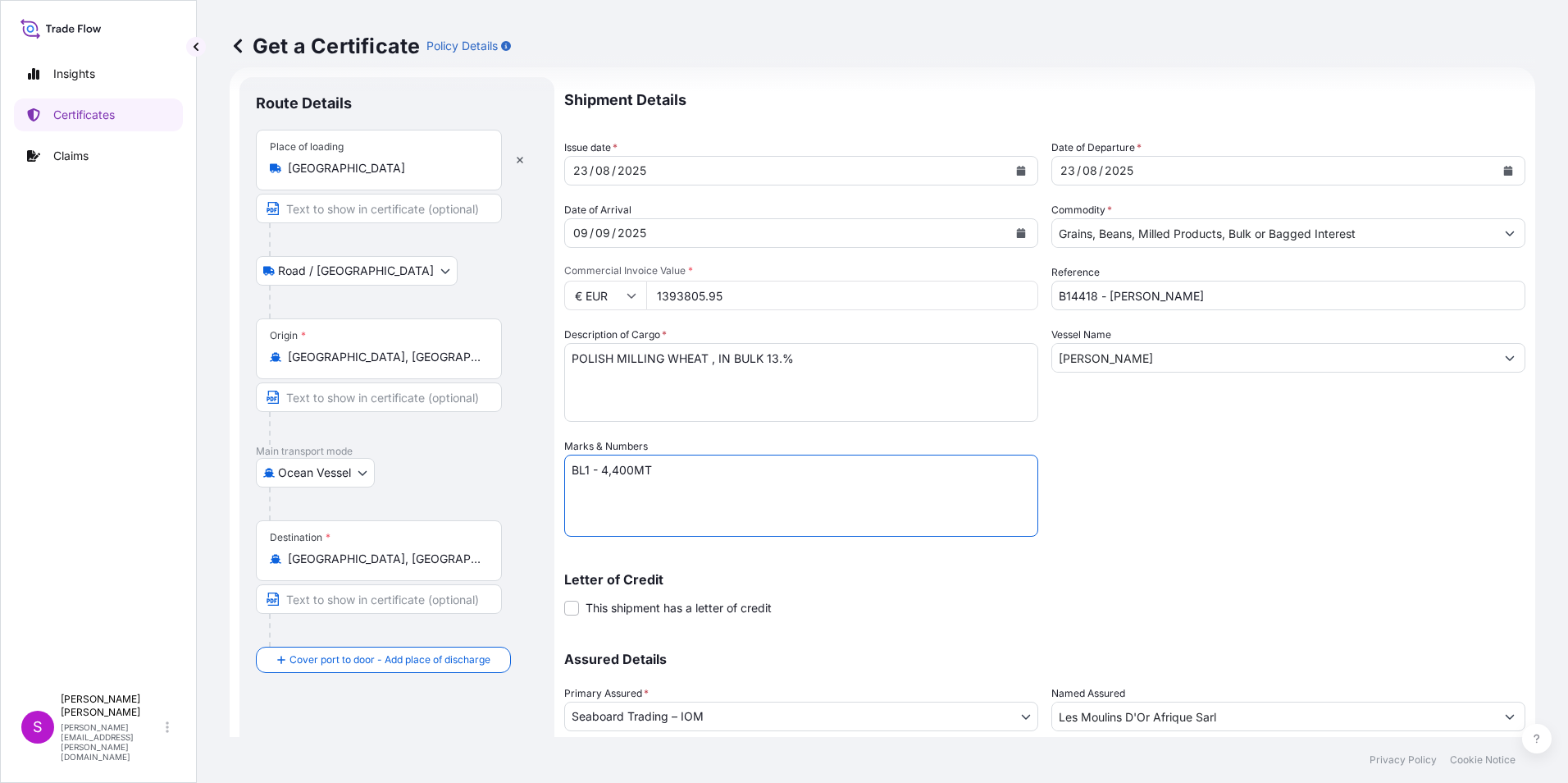
scroll to position [0, 0]
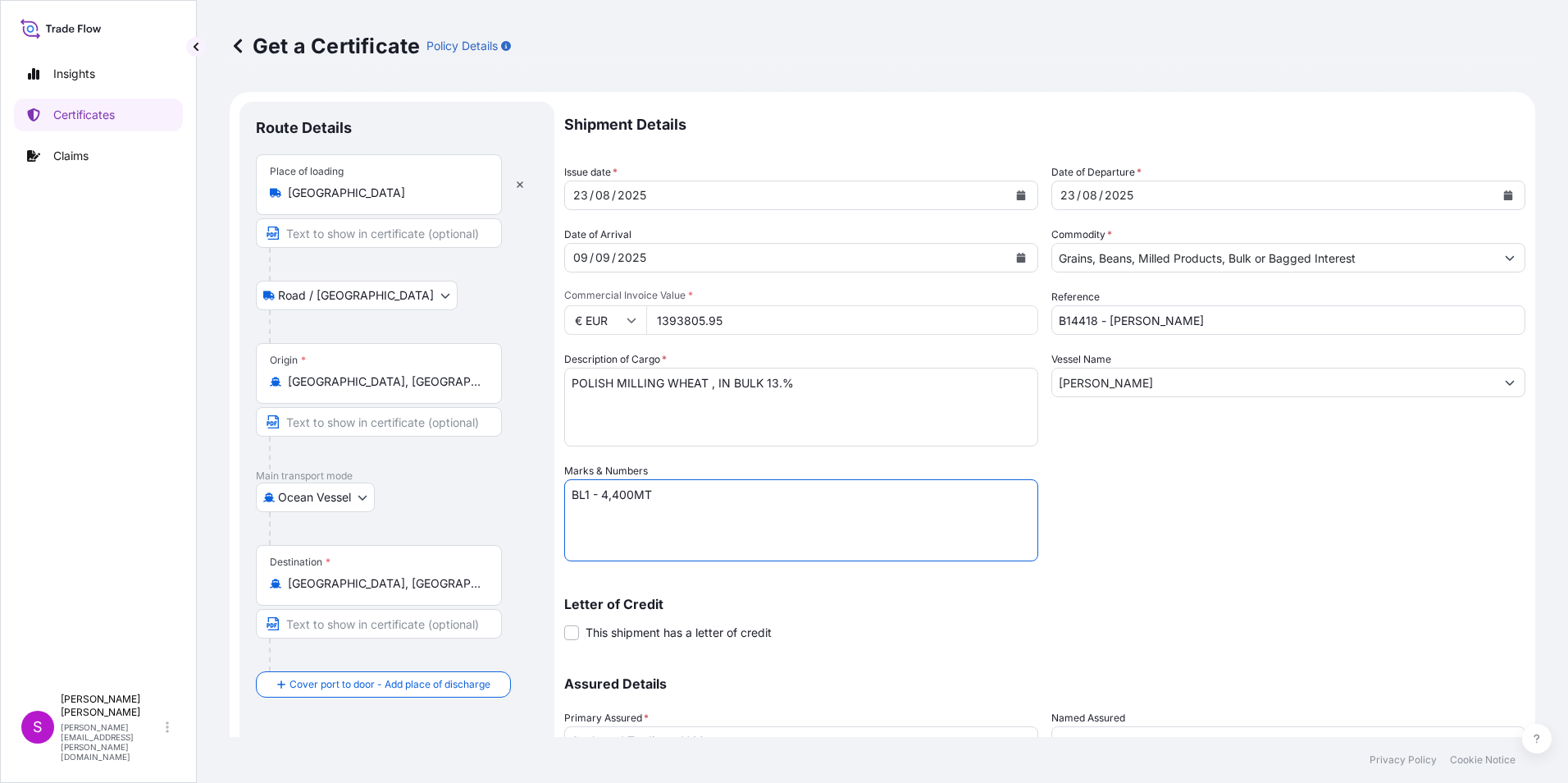
type textarea "BL1 - 4,400MT"
click at [804, 329] on input "1393805.95" at bounding box center [842, 320] width 392 height 30
drag, startPoint x: 749, startPoint y: 318, endPoint x: 574, endPoint y: 320, distance: 175.0
click at [553, 317] on form "Route Details Place of loading Poland Road / Inland Road / Inland Origin * [GEO…" at bounding box center [882, 485] width 1305 height 786
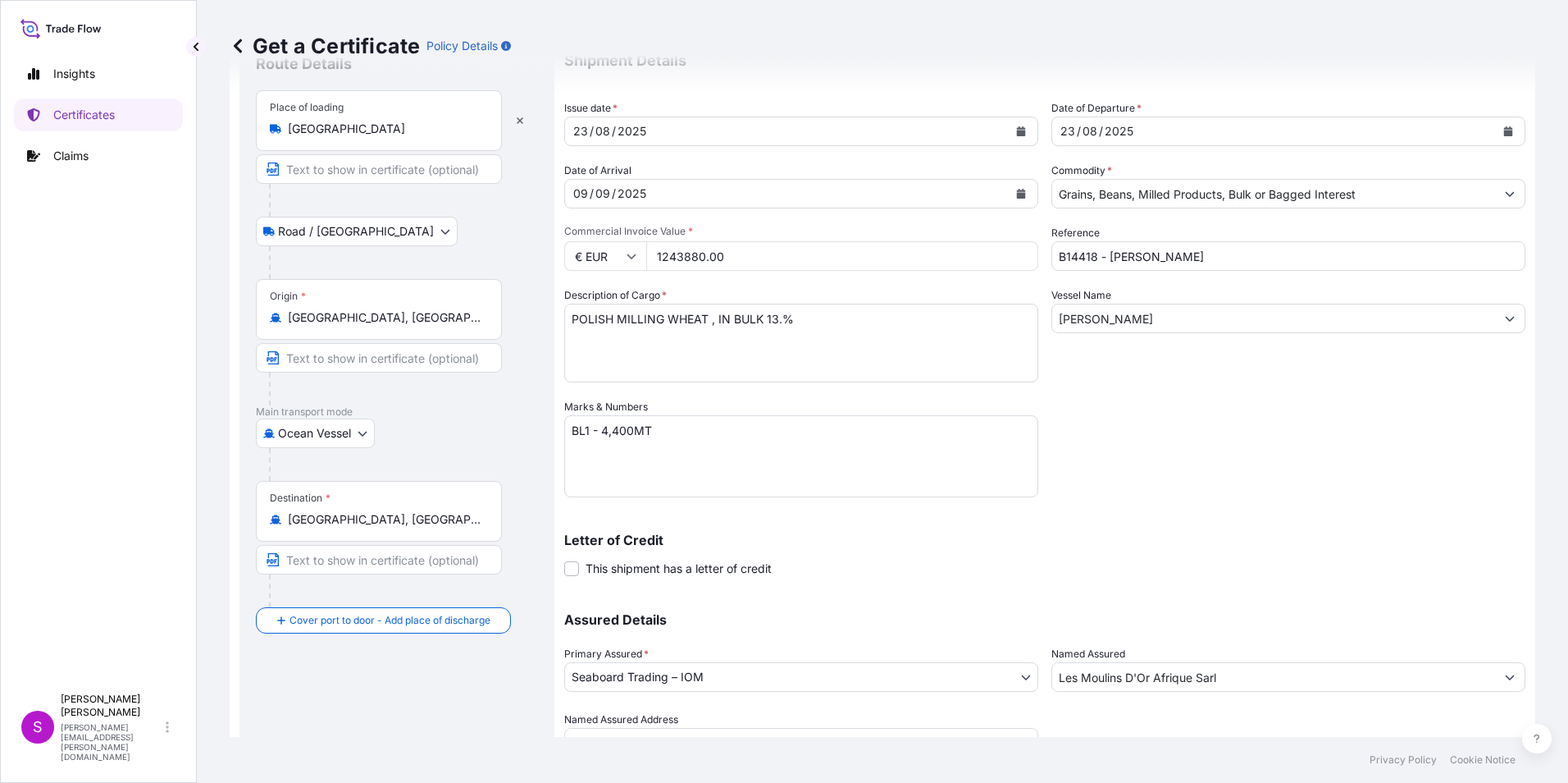
scroll to position [141, 0]
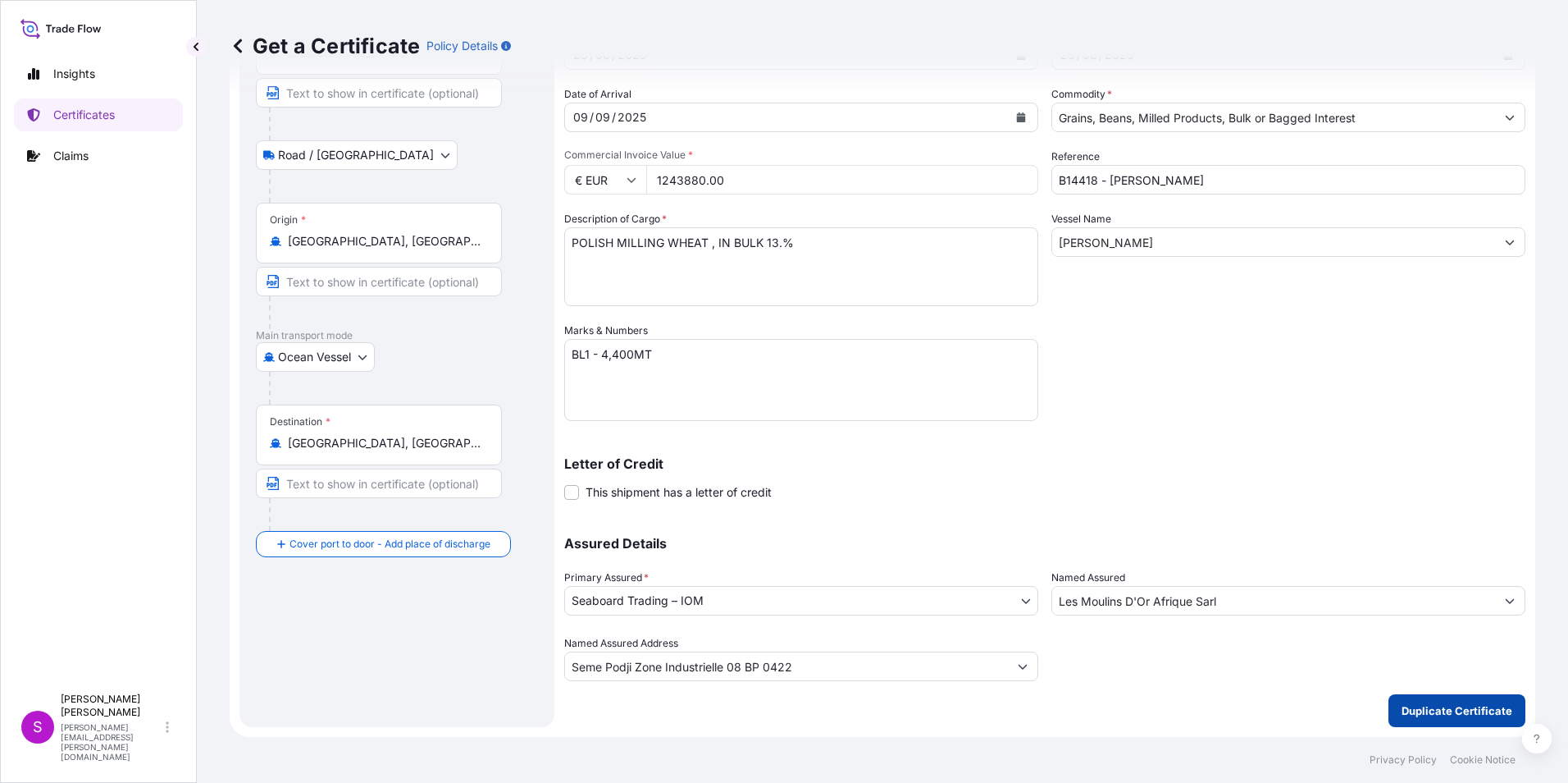
type input "1243880.00"
click at [1443, 700] on button "Duplicate Certificate" at bounding box center [1457, 710] width 137 height 33
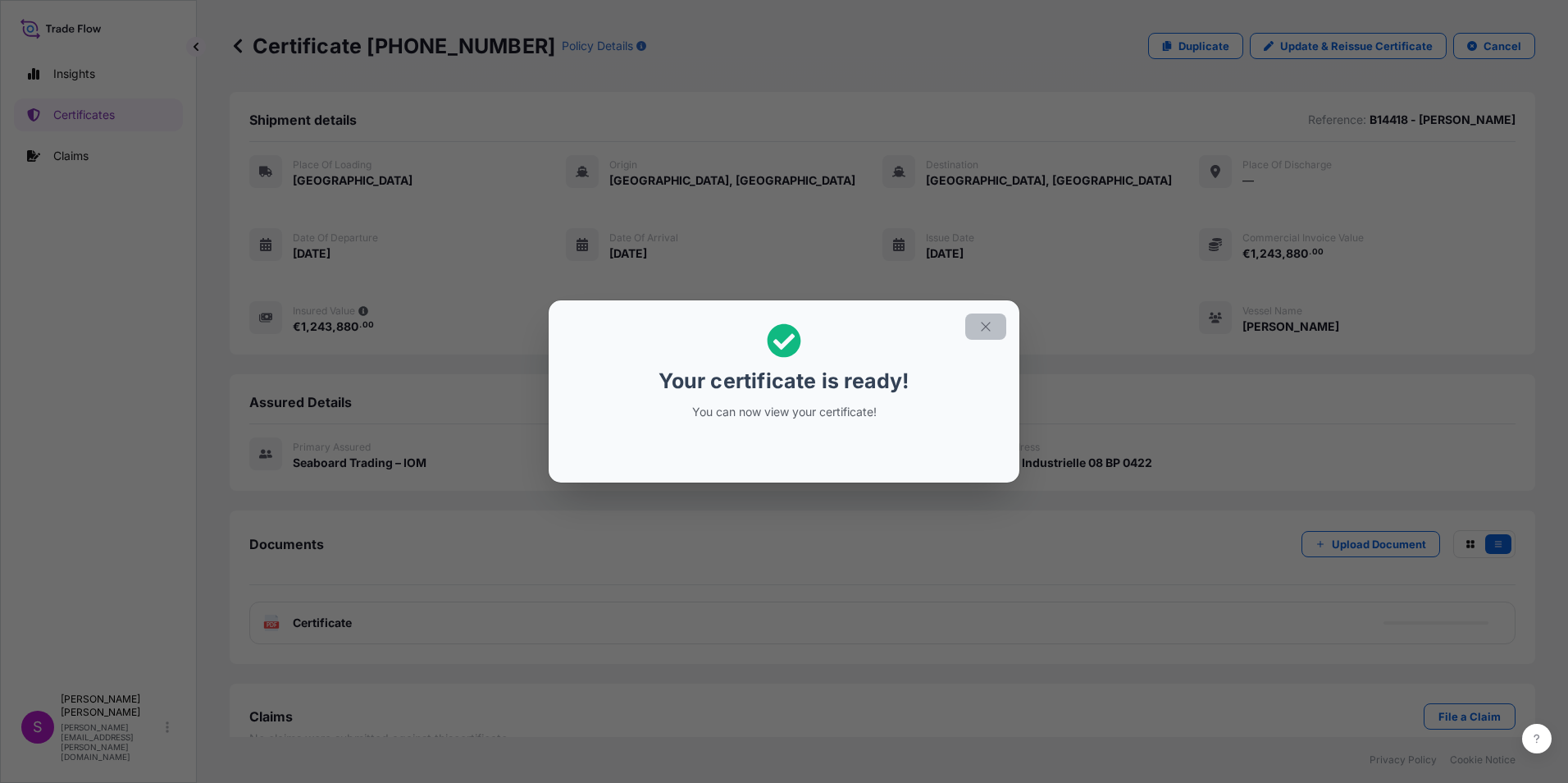
click at [992, 323] on icon "button" at bounding box center [986, 326] width 15 height 15
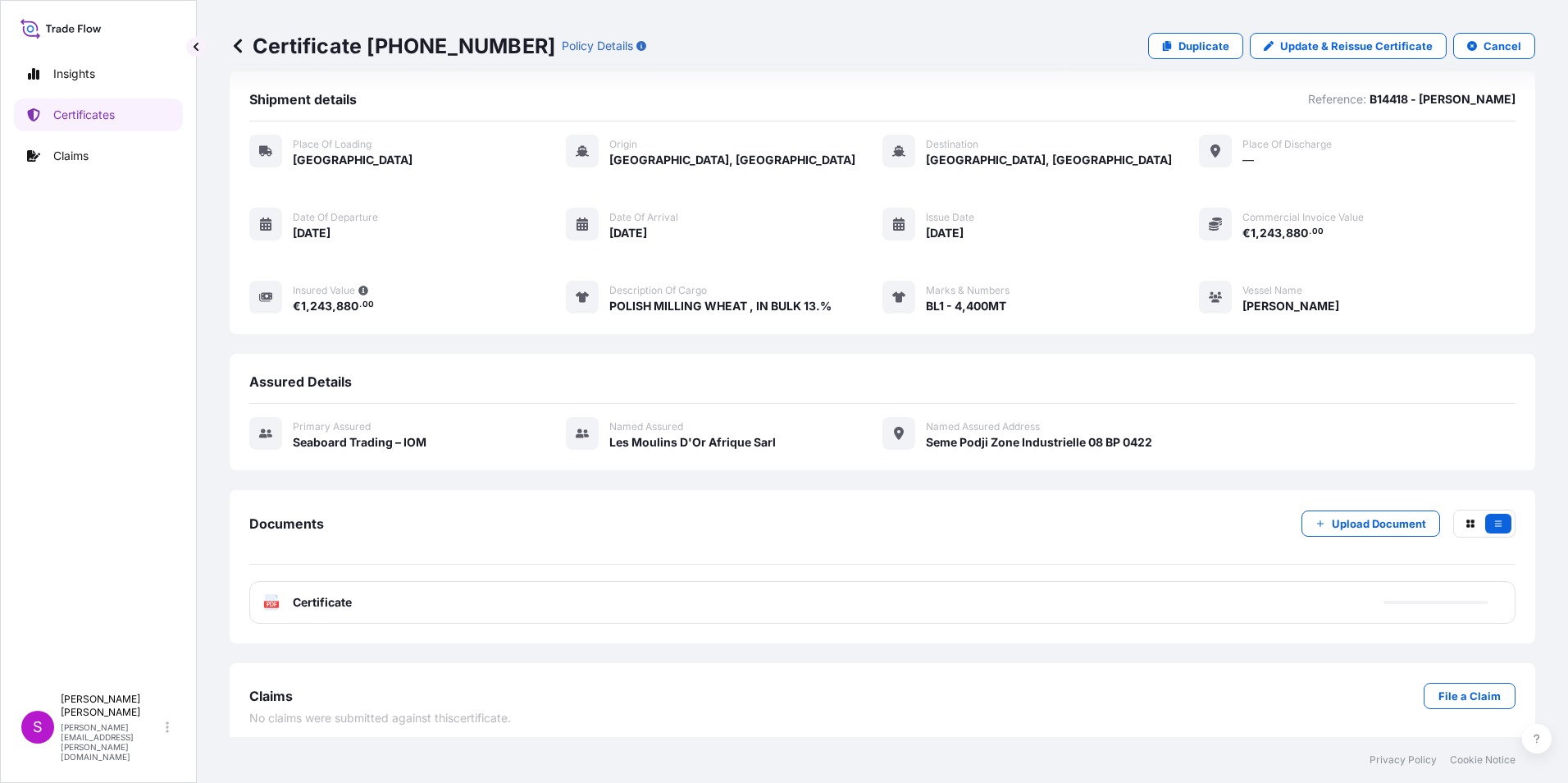
scroll to position [30, 0]
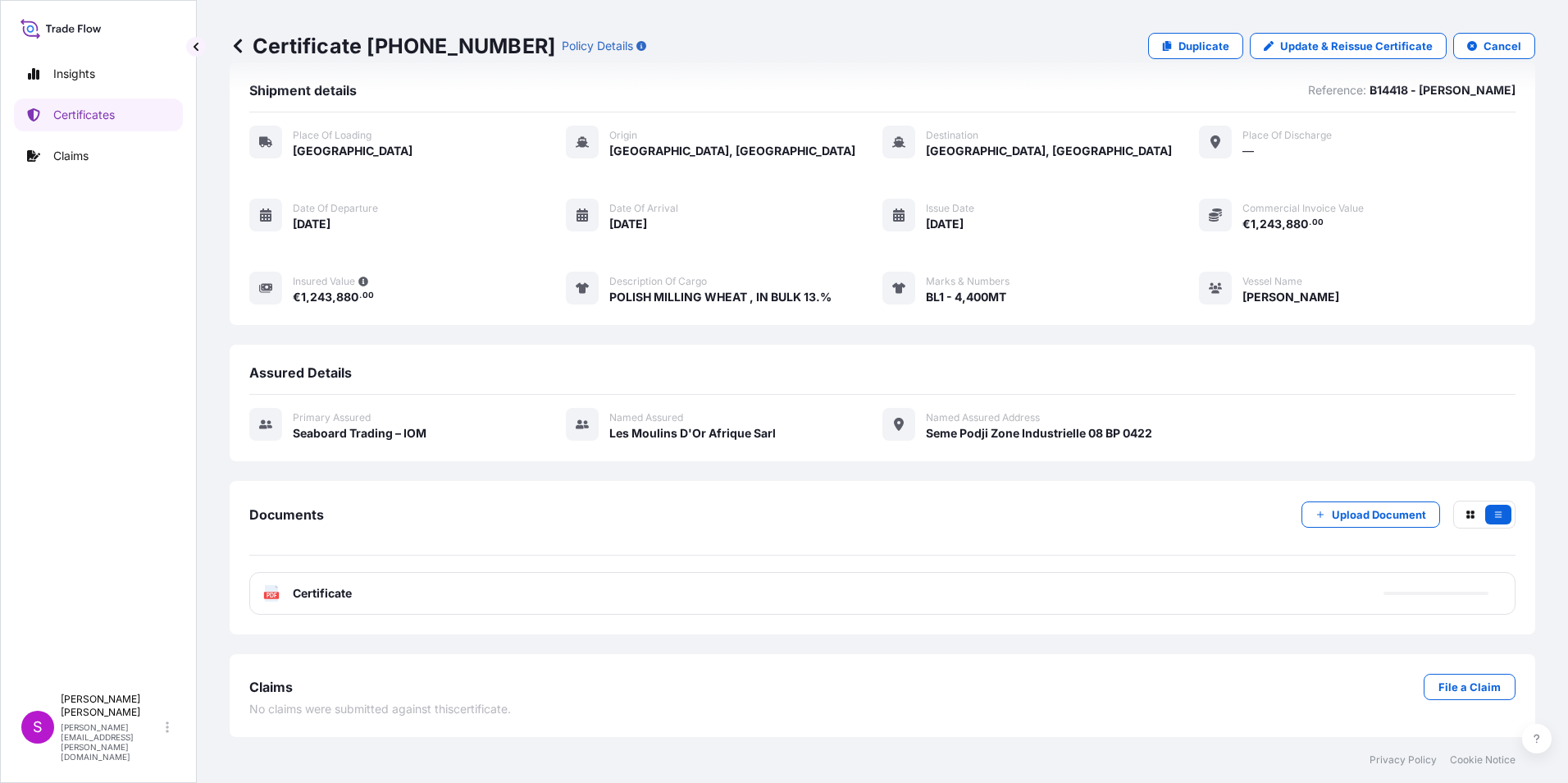
click at [389, 593] on div "PDF Certificate" at bounding box center [883, 593] width 1267 height 43
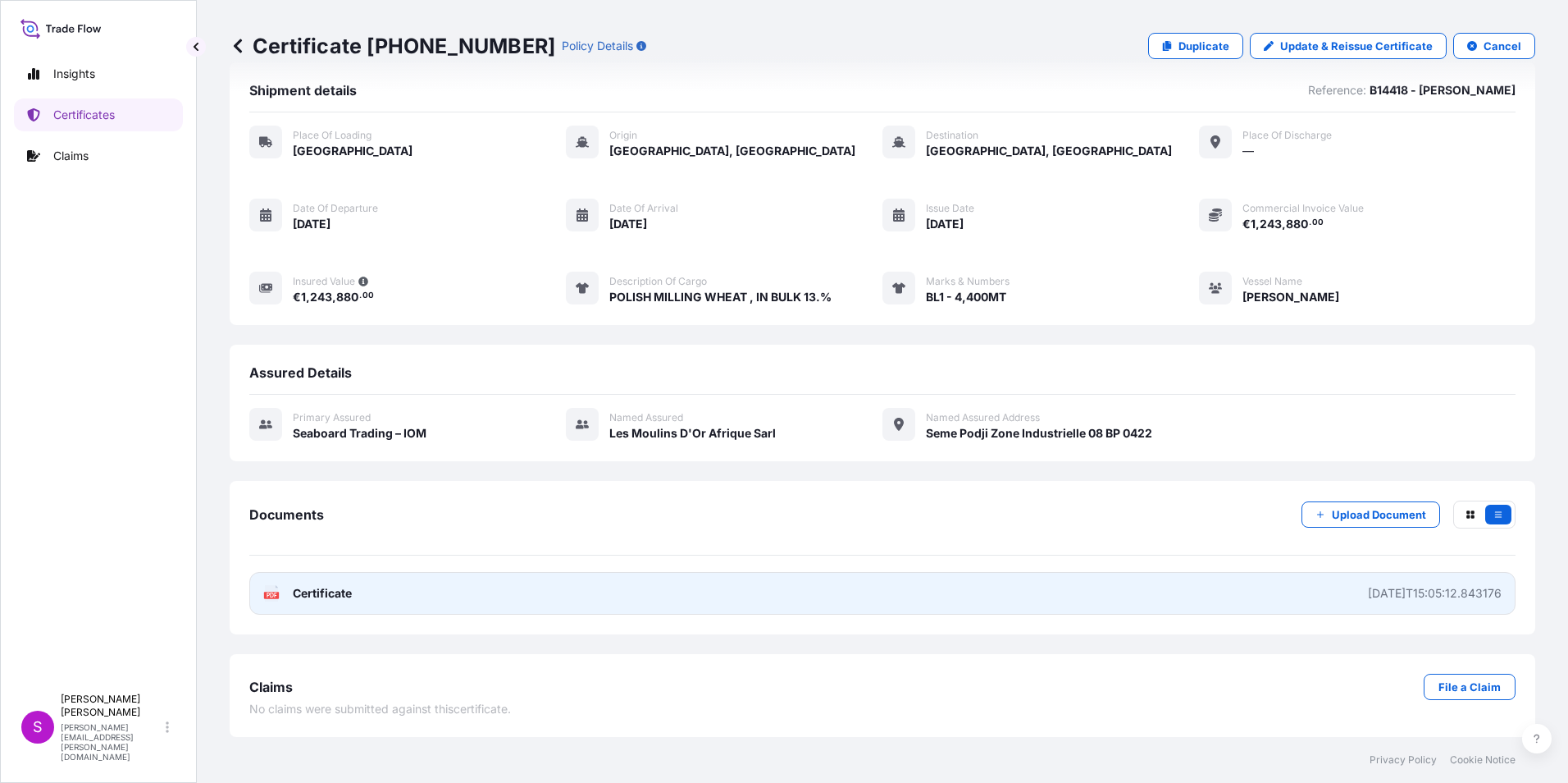
click at [629, 594] on link "PDF Certificate [DATE]T15:05:12.843176" at bounding box center [883, 593] width 1267 height 43
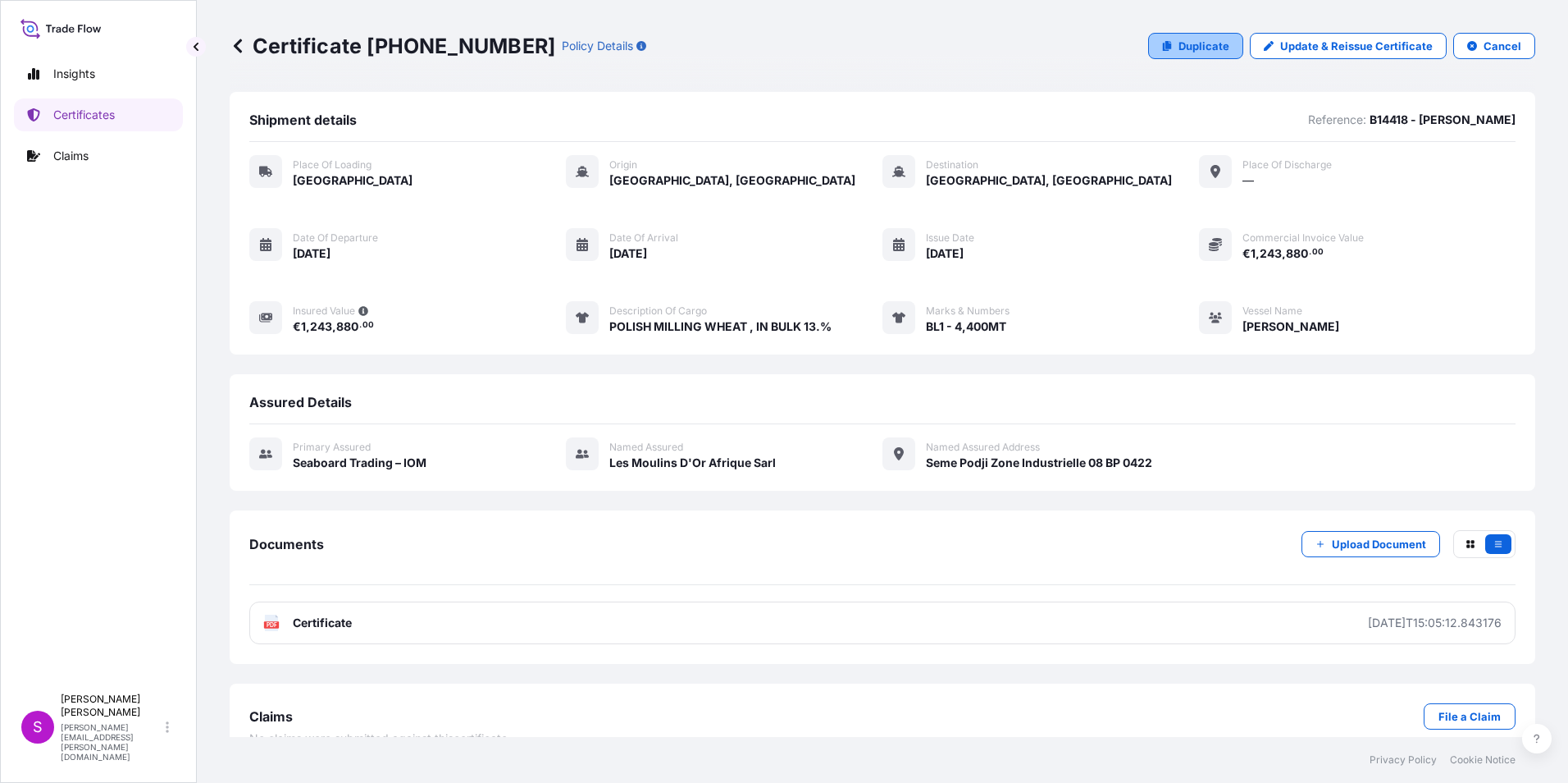
click at [1179, 39] on p "Duplicate" at bounding box center [1204, 46] width 51 height 17
select select "Road / [GEOGRAPHIC_DATA]"
select select "Ocean Vessel"
select select "31640"
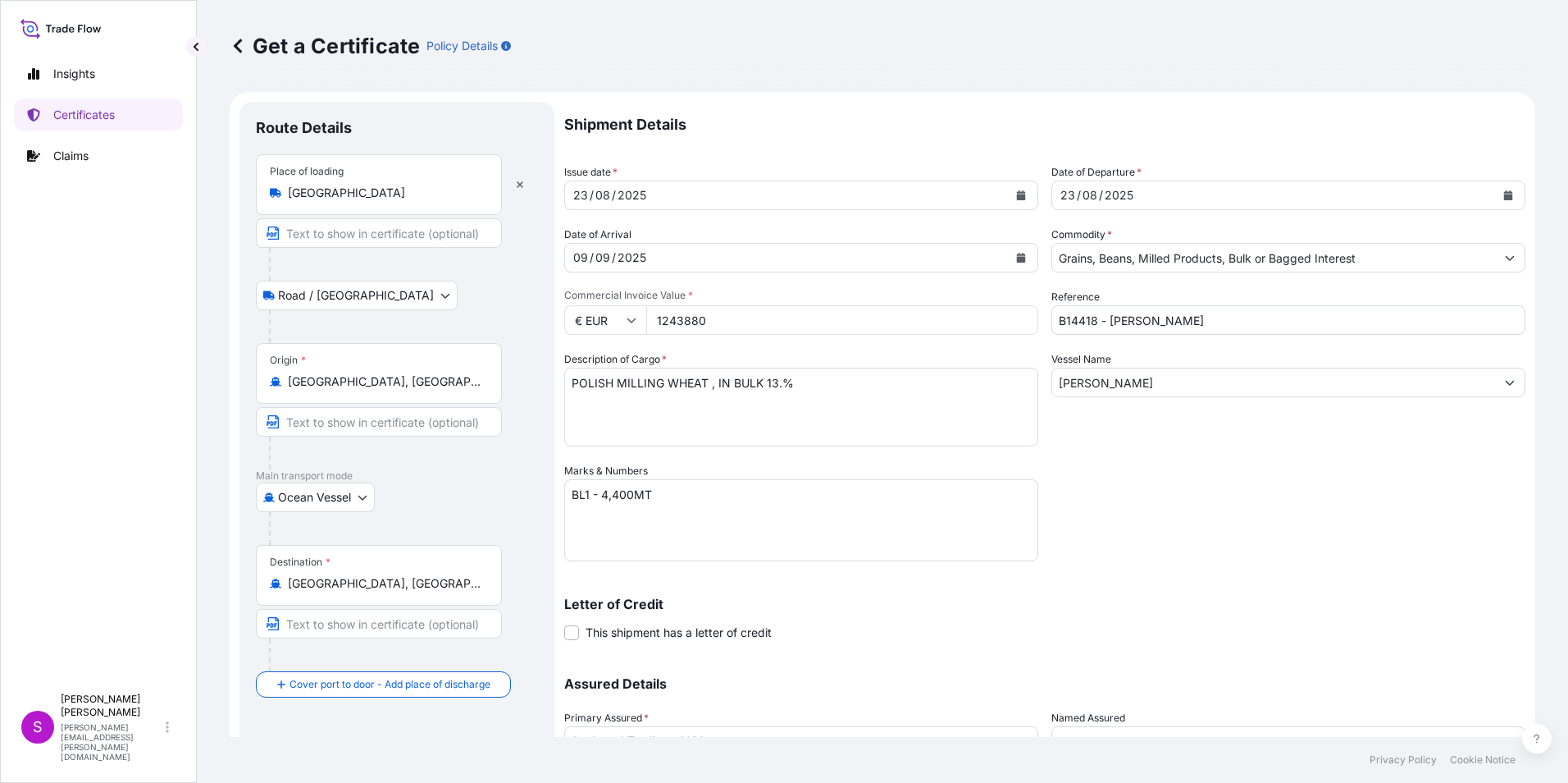
click at [739, 320] on input "1243880" at bounding box center [842, 320] width 392 height 30
drag, startPoint x: 722, startPoint y: 324, endPoint x: 553, endPoint y: 287, distance: 173.0
click at [553, 287] on form "Route Details Place of loading Poland Road / Inland Road / Inland Origin * [GEO…" at bounding box center [882, 485] width 1305 height 786
type input "2295468.32"
click at [589, 499] on textarea "BL1 - 4,400MT" at bounding box center [801, 519] width 474 height 82
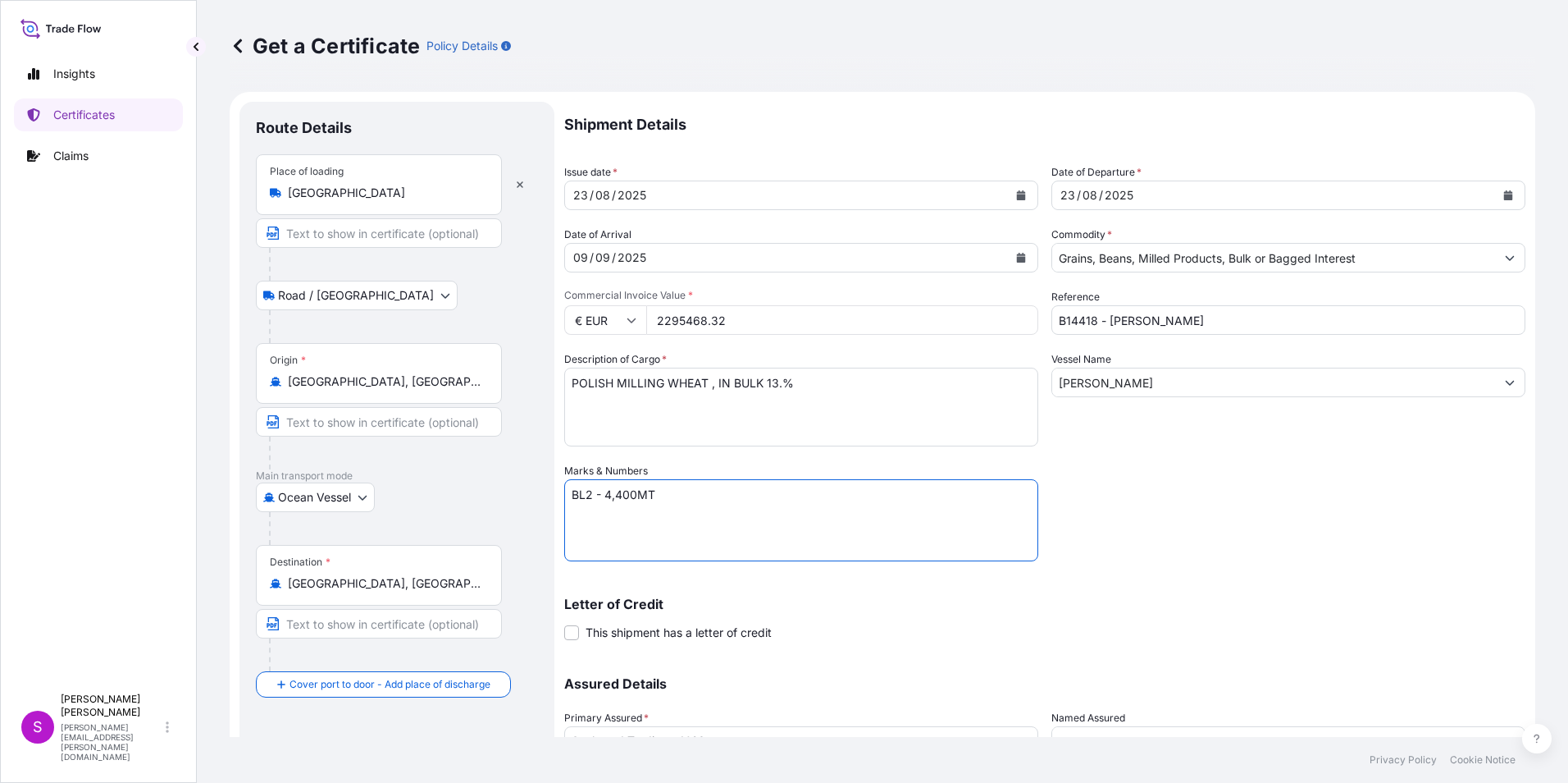
click at [611, 493] on textarea "BL1 - 4,400MT" at bounding box center [801, 519] width 474 height 82
click at [625, 493] on textarea "BL1 - 4,400MT" at bounding box center [801, 519] width 474 height 82
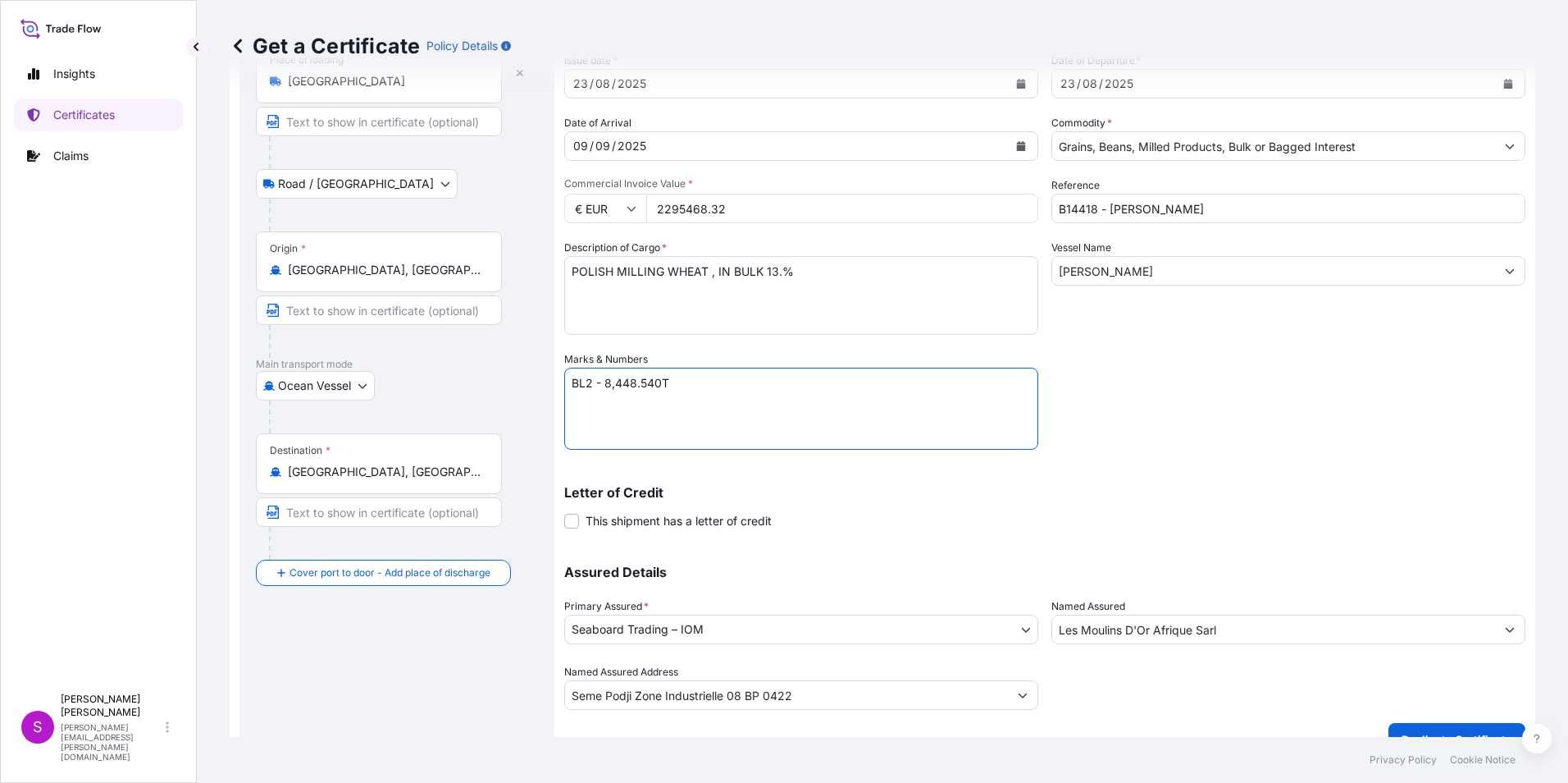
scroll to position [141, 0]
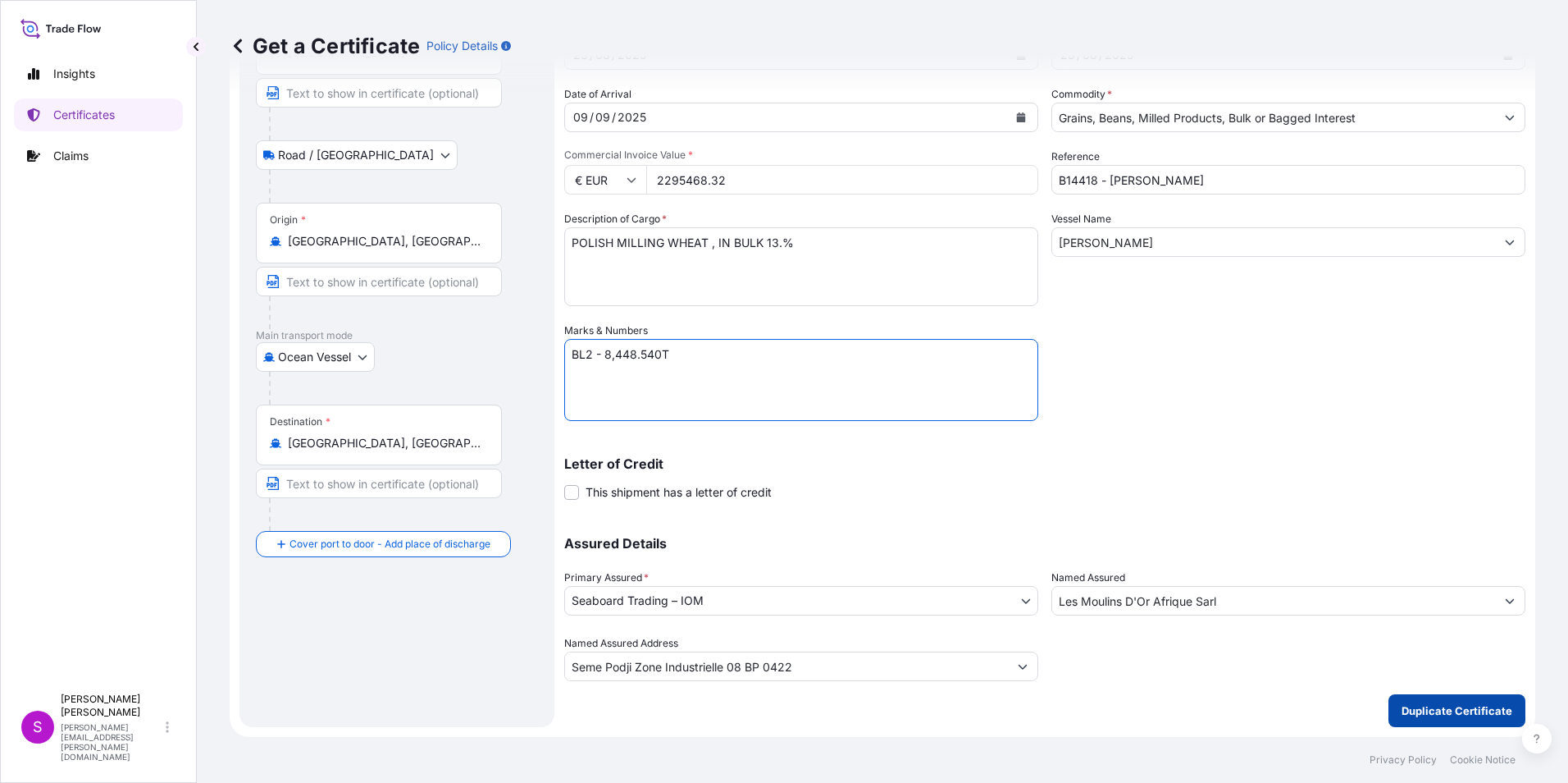
type textarea "BL2 - 8,448.540T"
click at [1429, 707] on p "Duplicate Certificate" at bounding box center [1457, 710] width 111 height 17
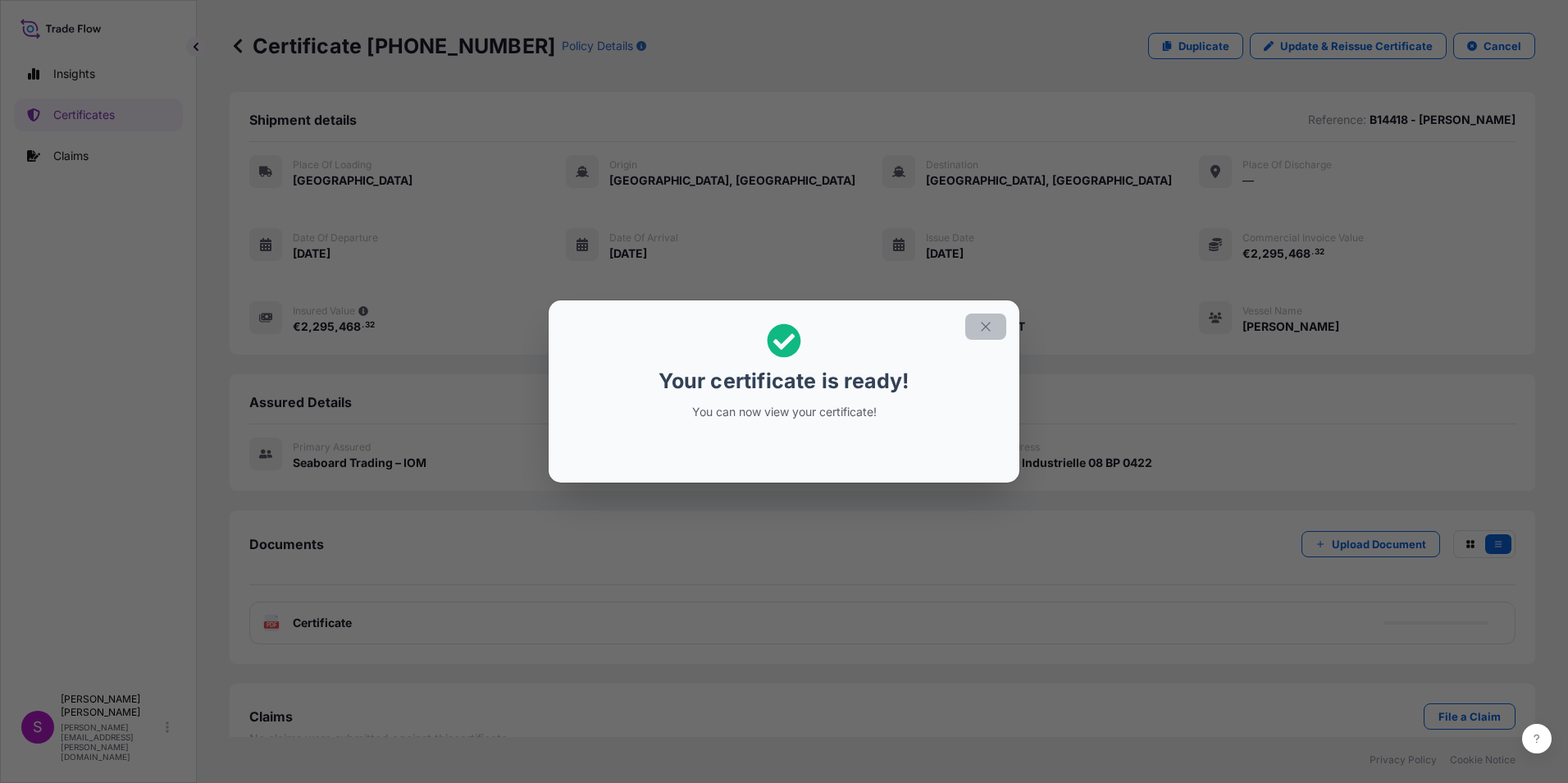
click at [995, 328] on button "button" at bounding box center [986, 327] width 41 height 26
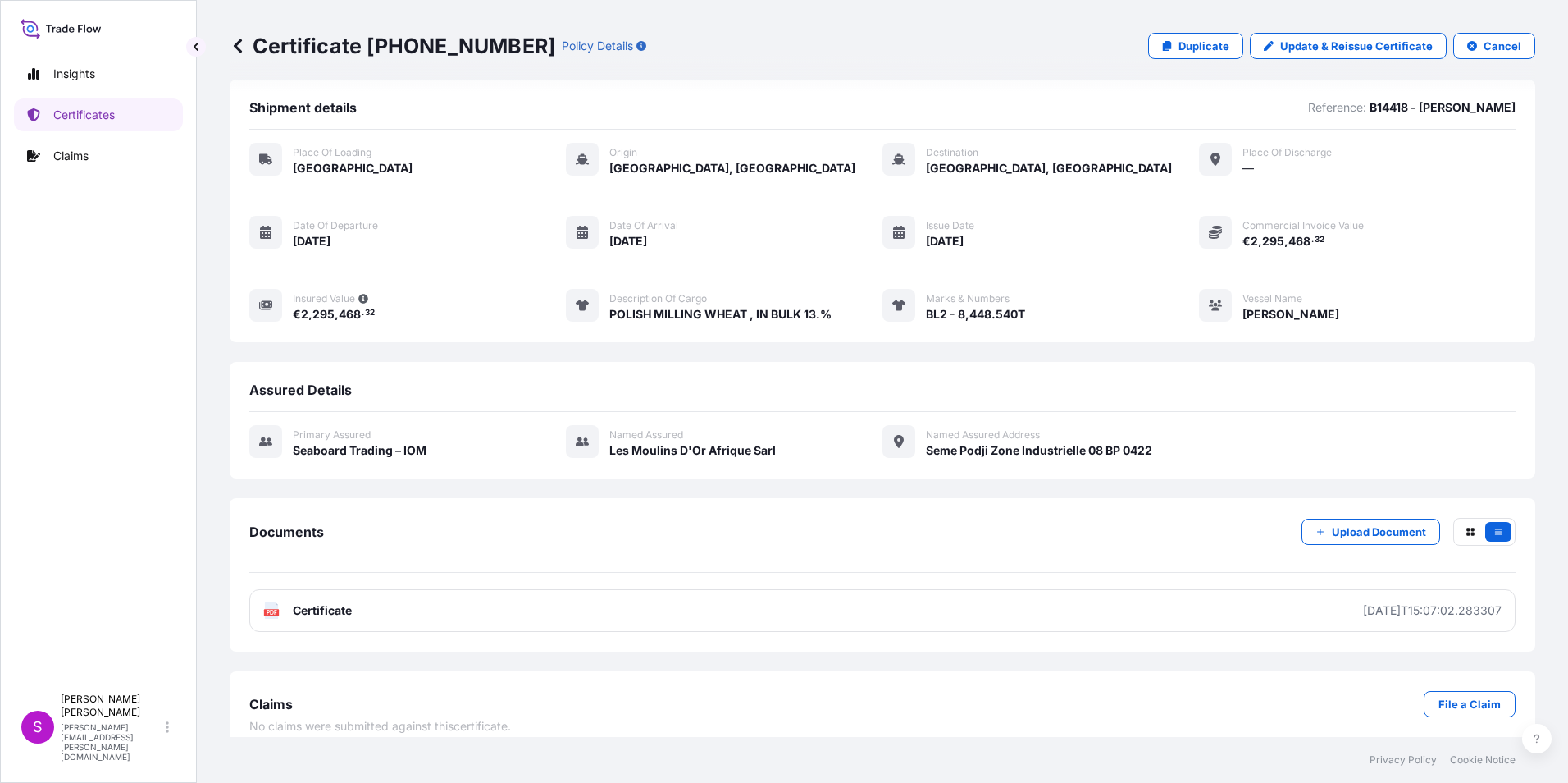
scroll to position [30, 0]
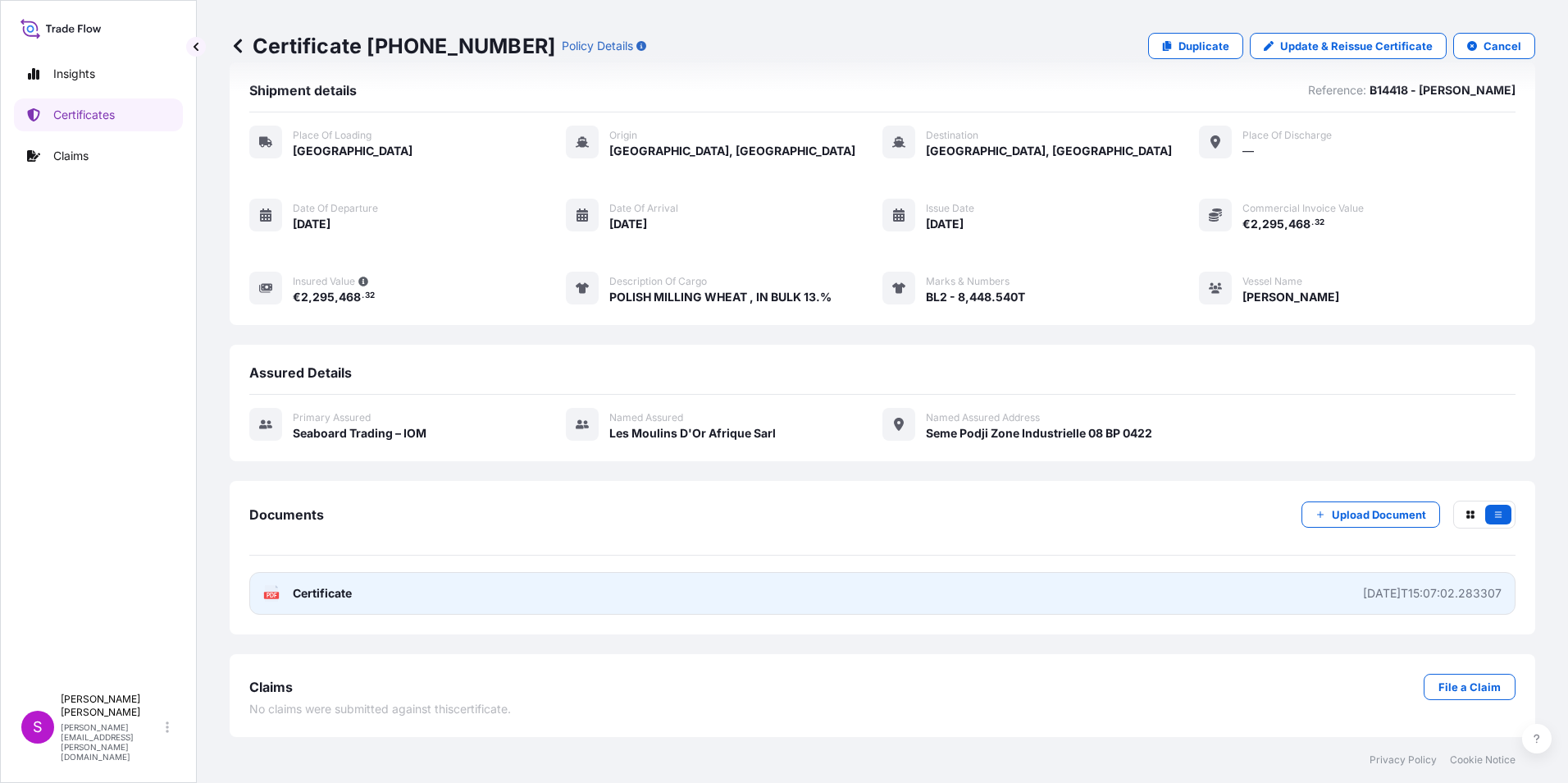
click at [481, 592] on link "PDF Certificate [DATE]T15:07:02.283307" at bounding box center [883, 593] width 1267 height 43
